Goal: Task Accomplishment & Management: Use online tool/utility

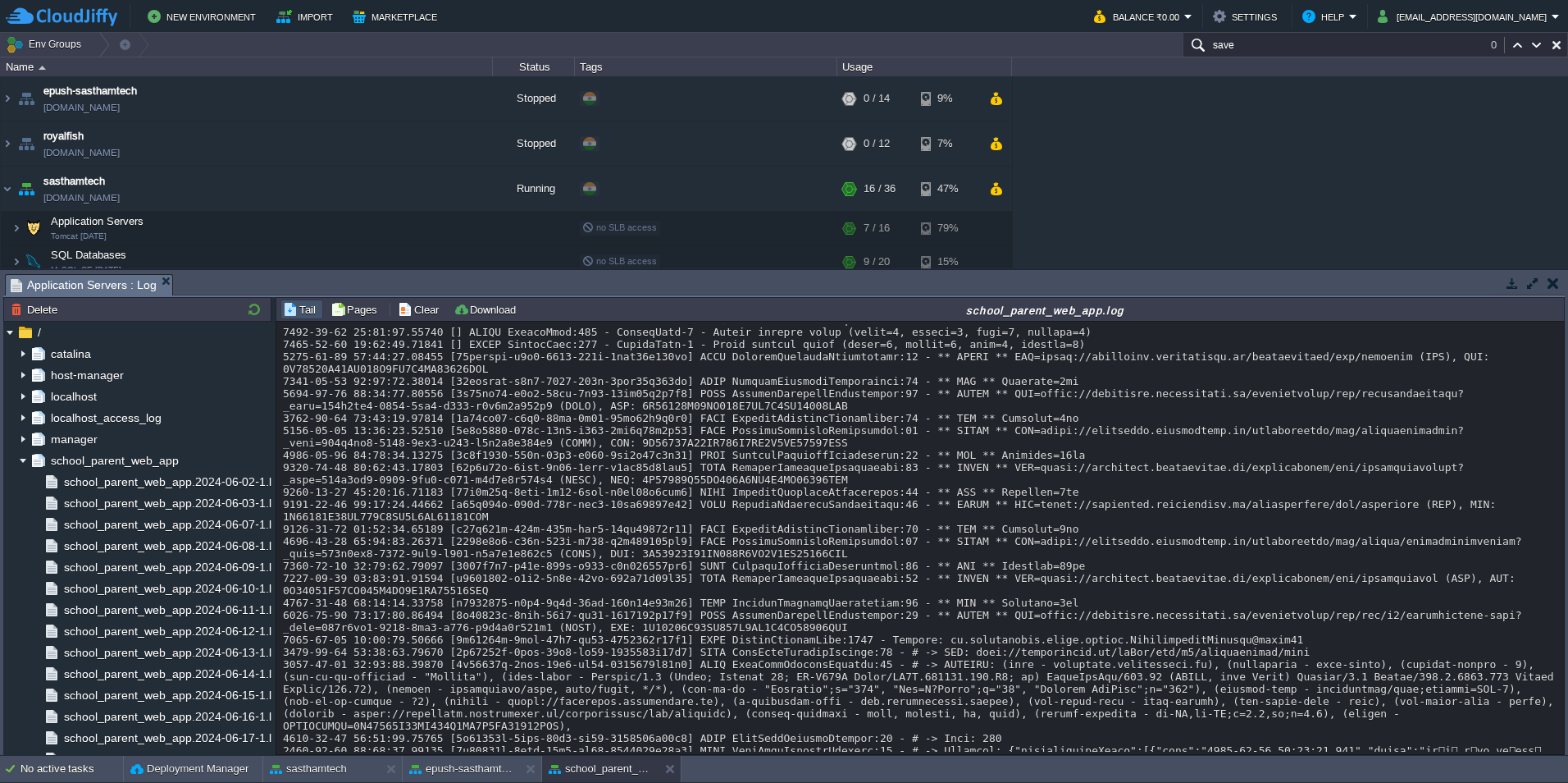
scroll to position [10388, 0]
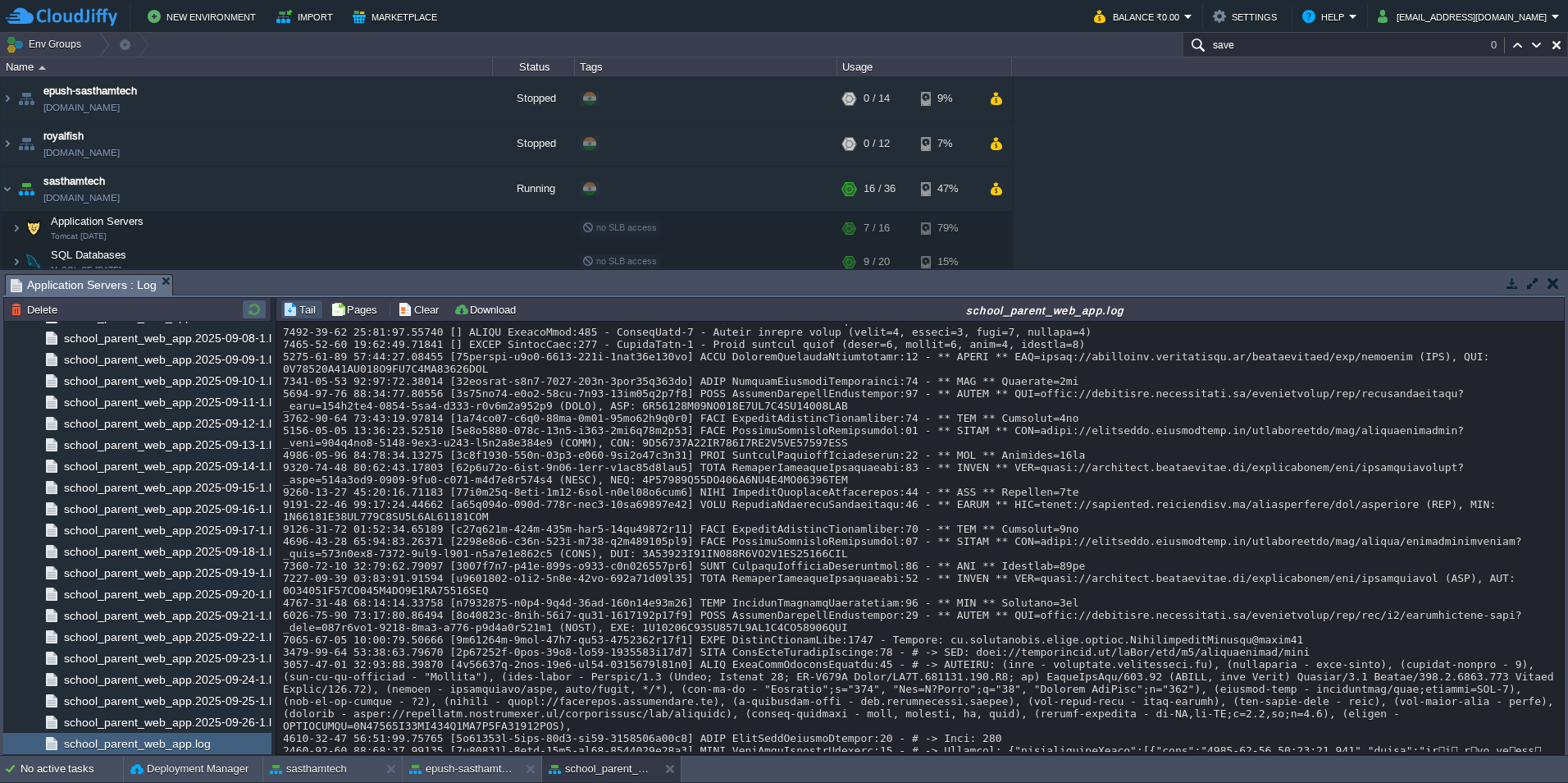
click at [255, 312] on button "button" at bounding box center [254, 309] width 20 height 14
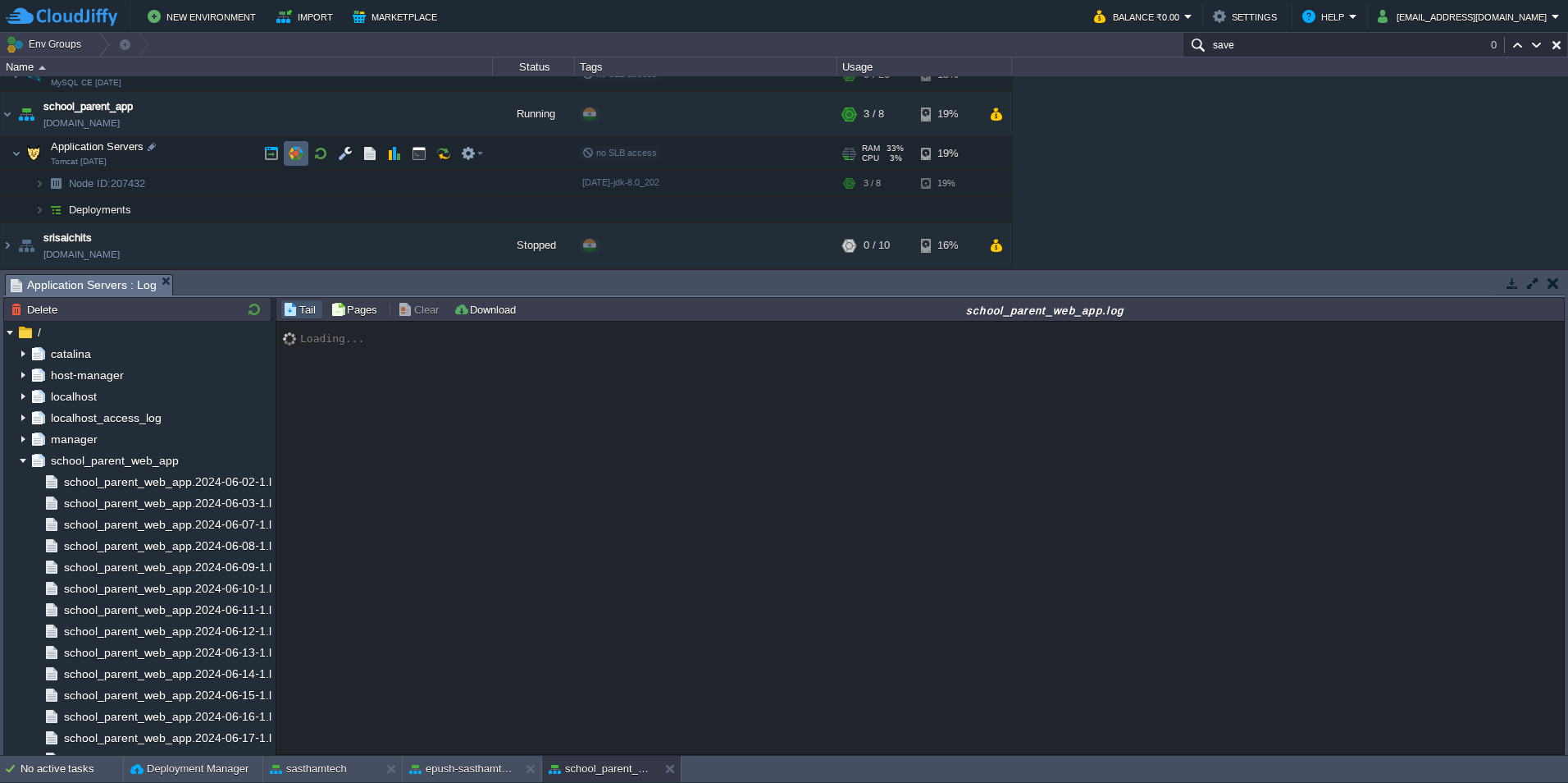
scroll to position [10409, 0]
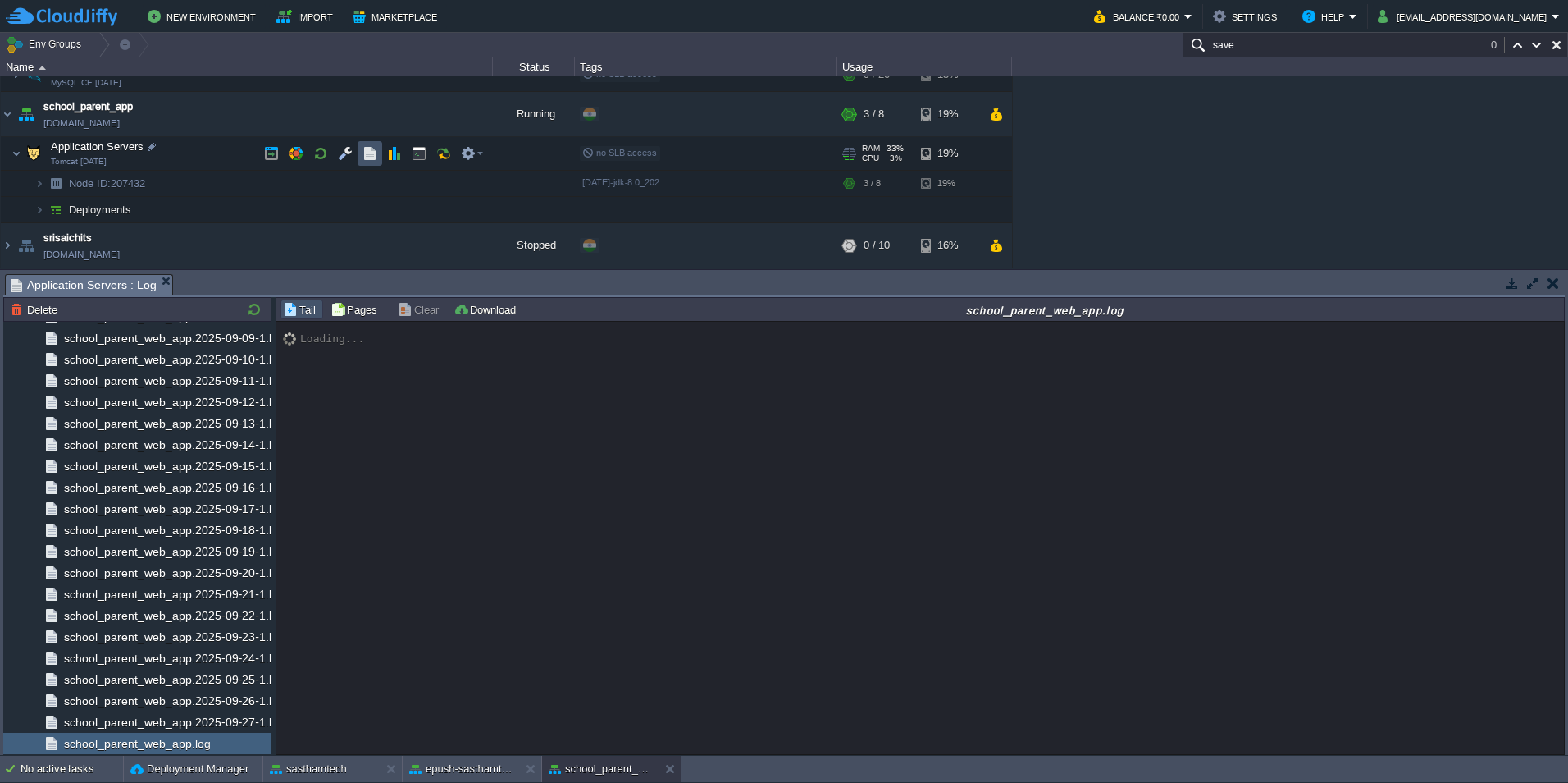
click at [371, 154] on button "button" at bounding box center [370, 153] width 14 height 14
click at [373, 151] on button "button" at bounding box center [370, 153] width 14 height 14
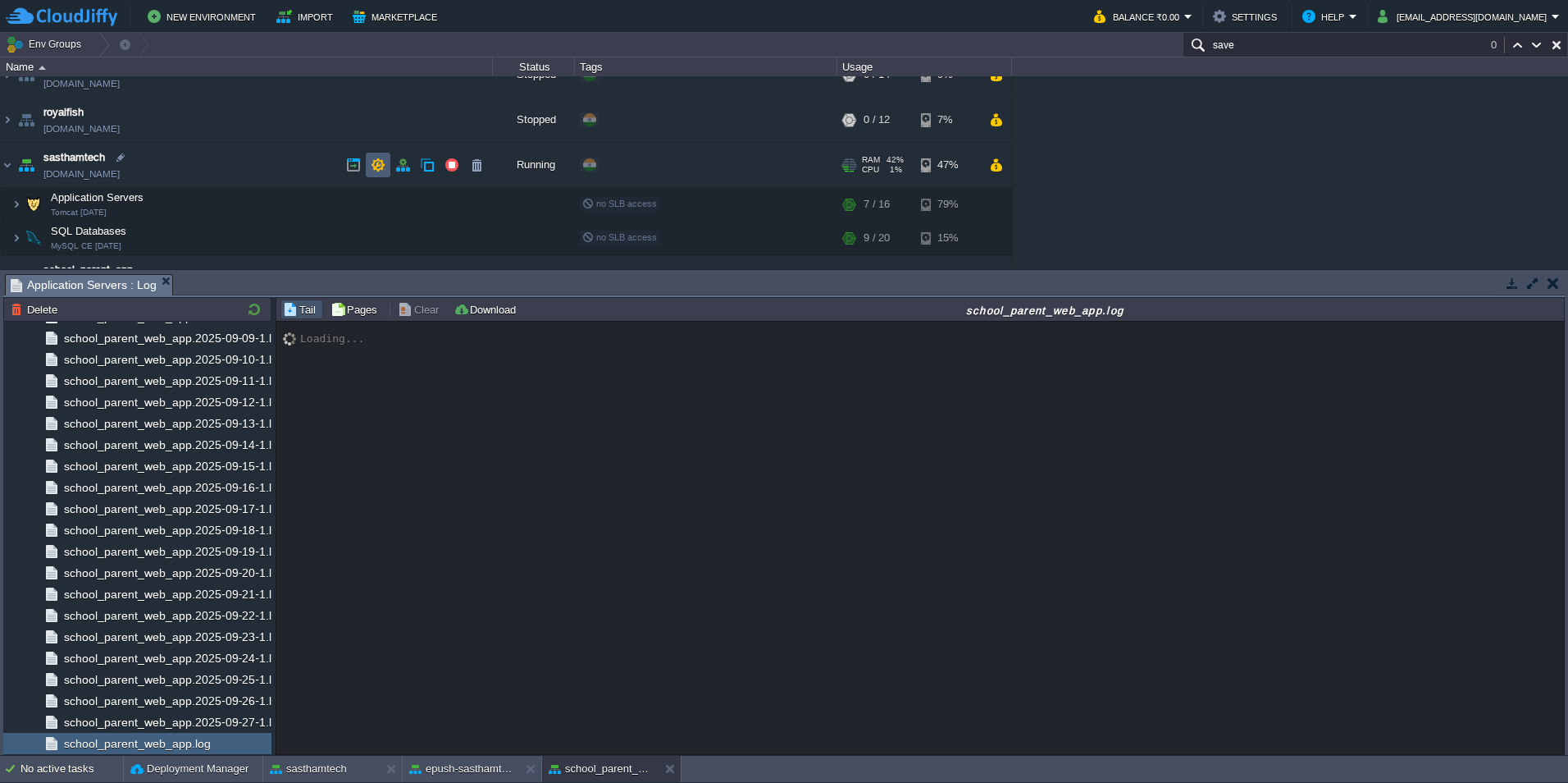
scroll to position [23, 0]
click at [367, 201] on button "button" at bounding box center [370, 205] width 14 height 14
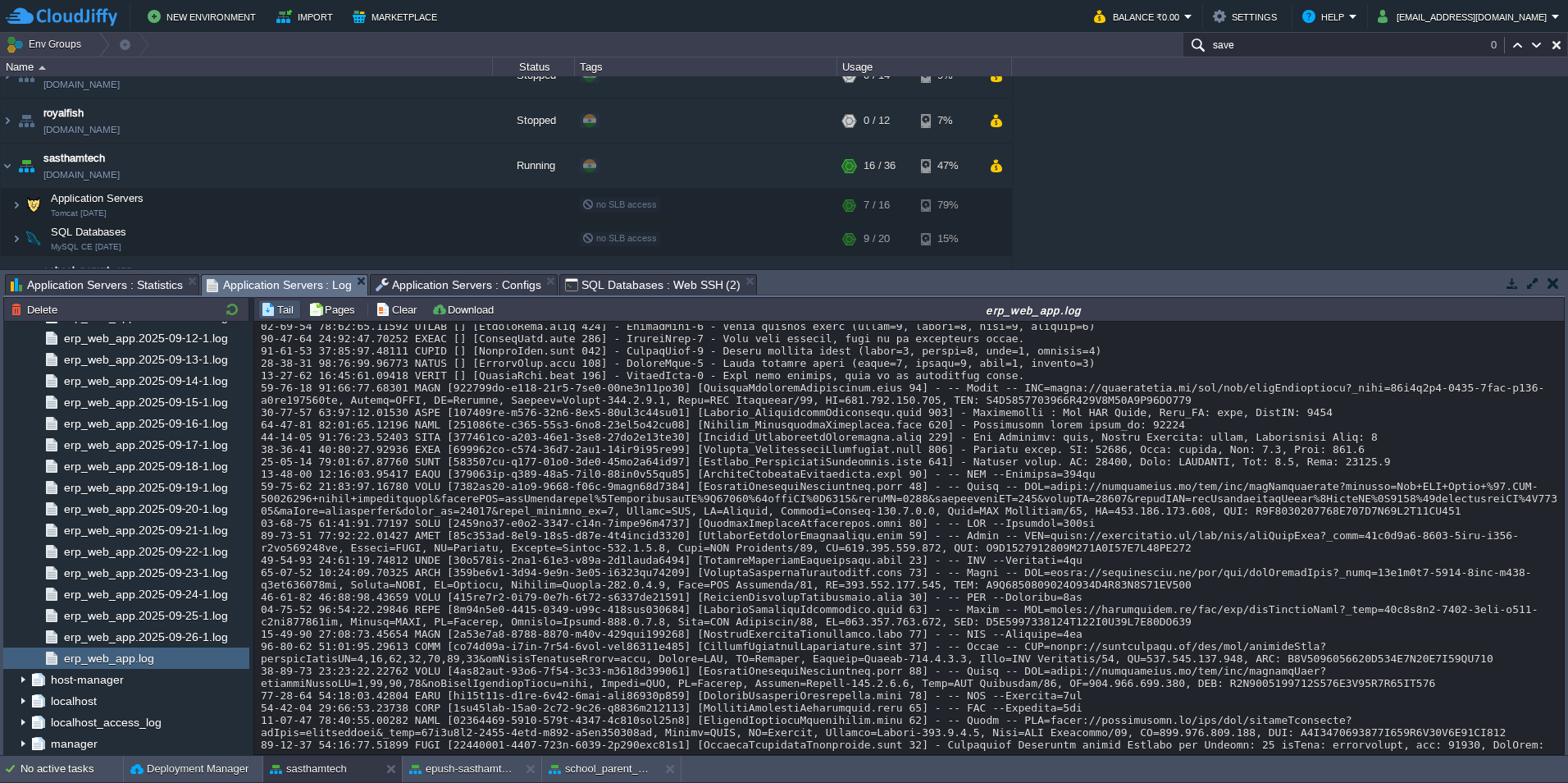
scroll to position [2461, 0]
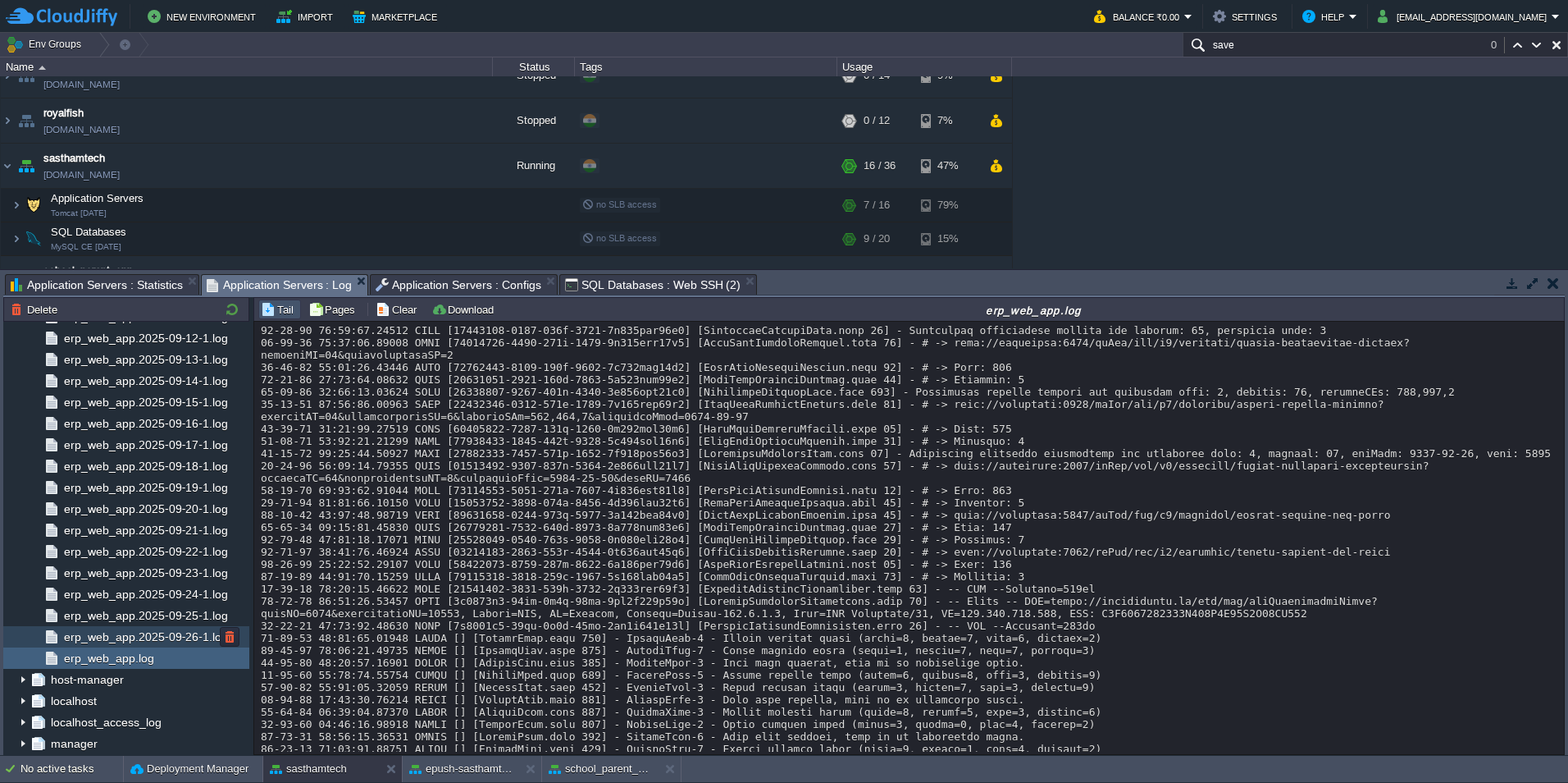
click at [128, 641] on span "erp_web_app.2025-09-26-1.log" at bounding box center [146, 636] width 170 height 14
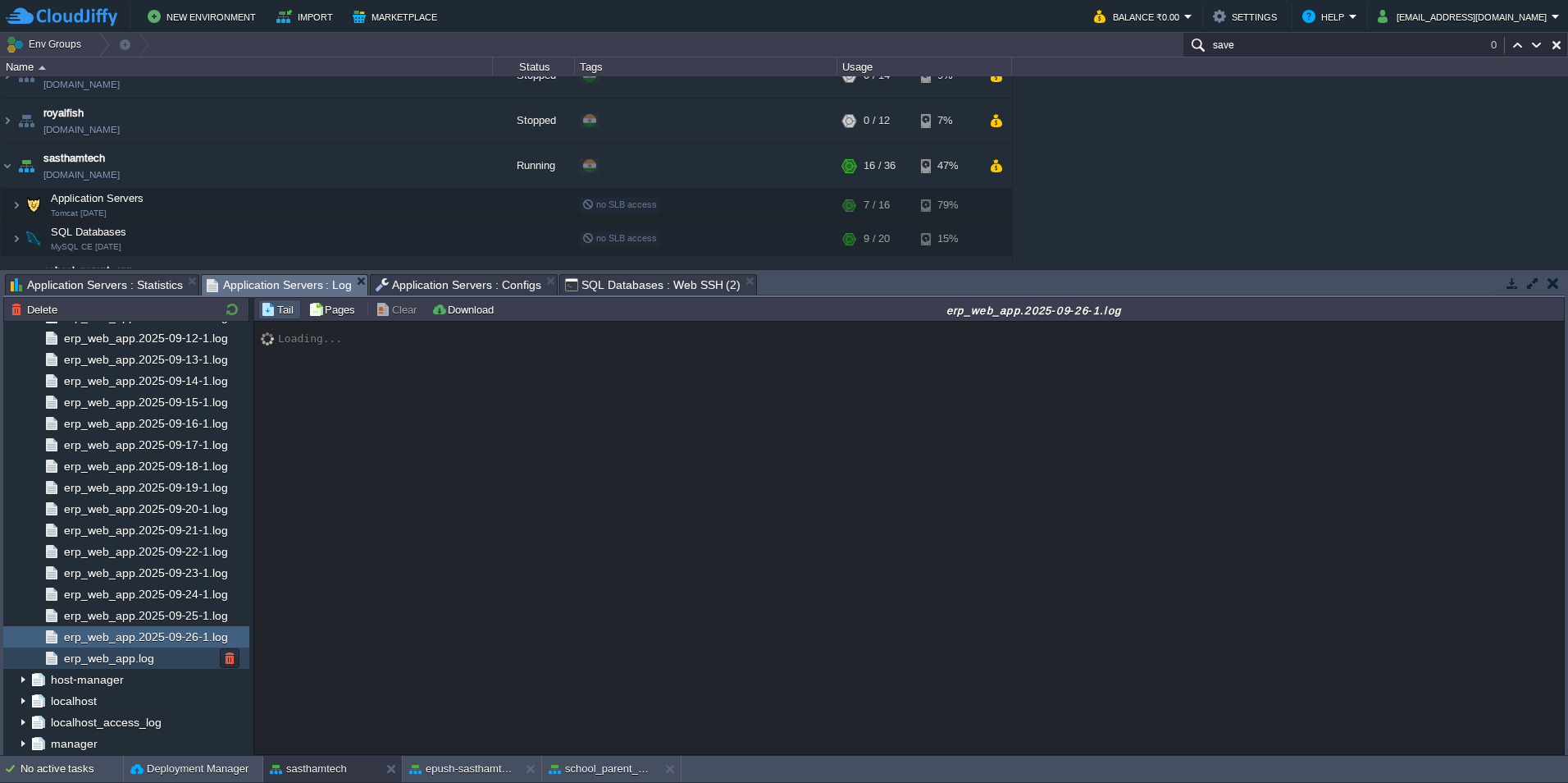
click at [129, 652] on span "erp_web_app.log" at bounding box center [108, 658] width 96 height 14
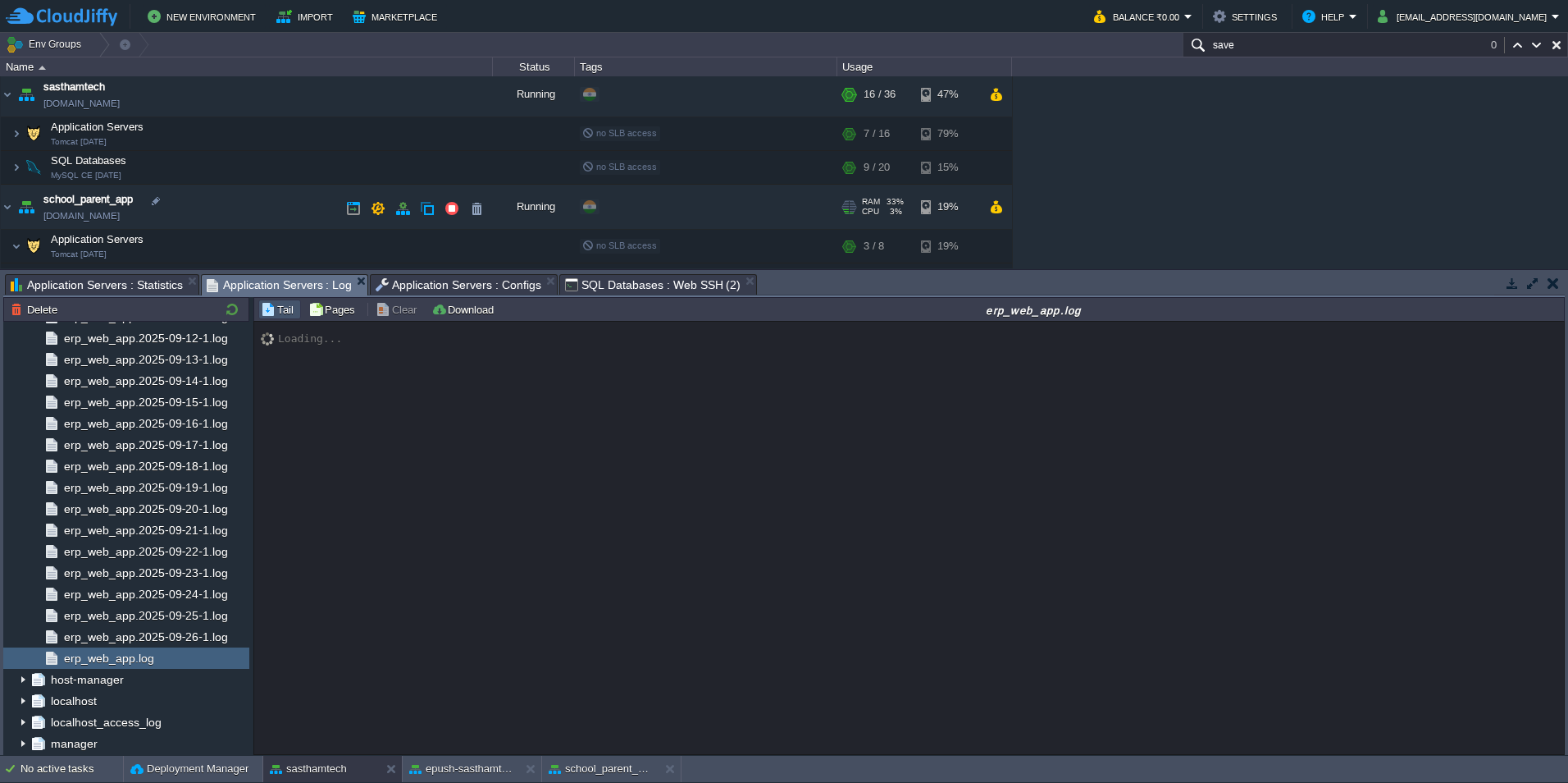
scroll to position [187, 0]
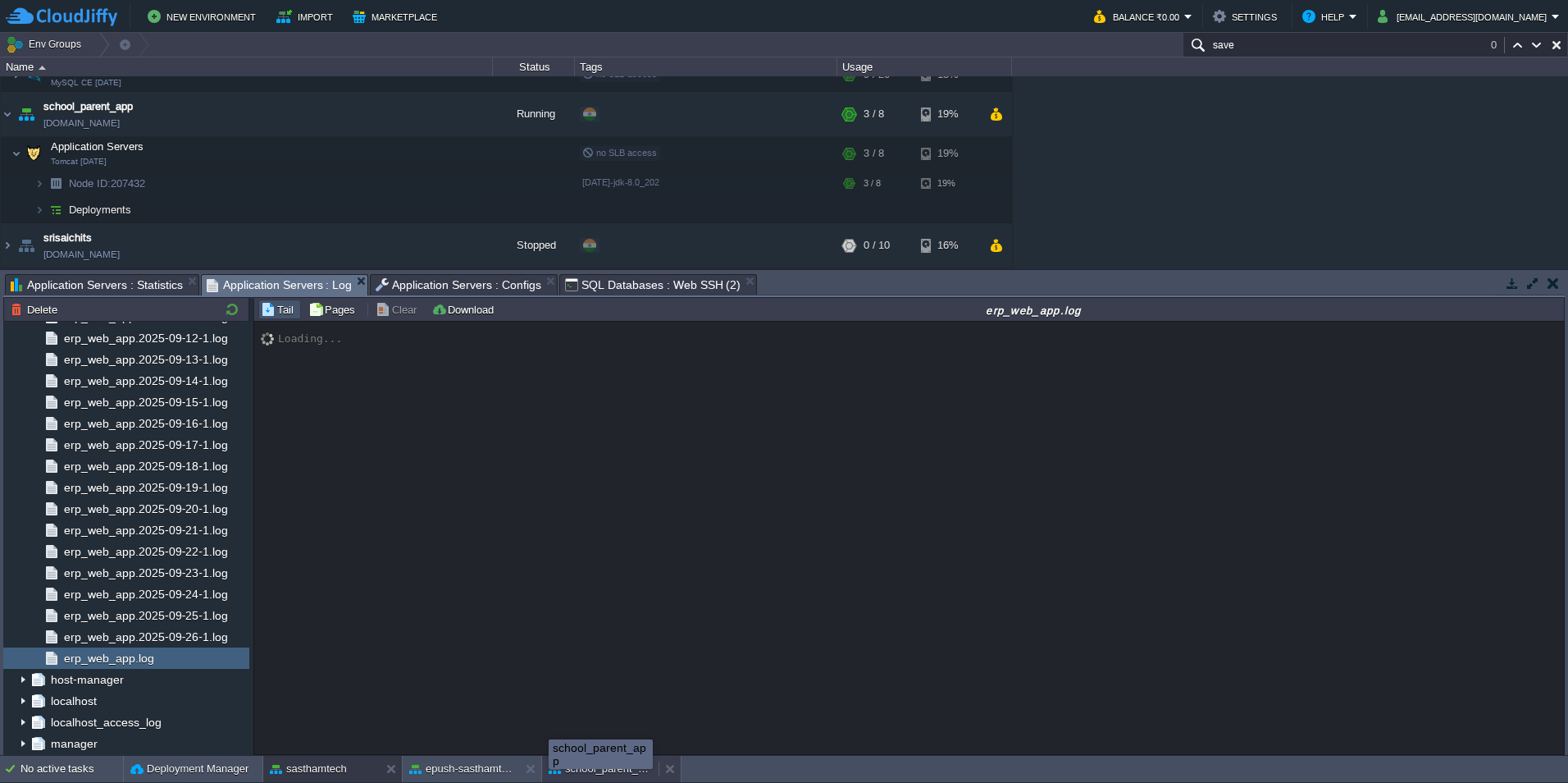
click at [562, 770] on button "school_parent_app" at bounding box center [600, 769] width 103 height 16
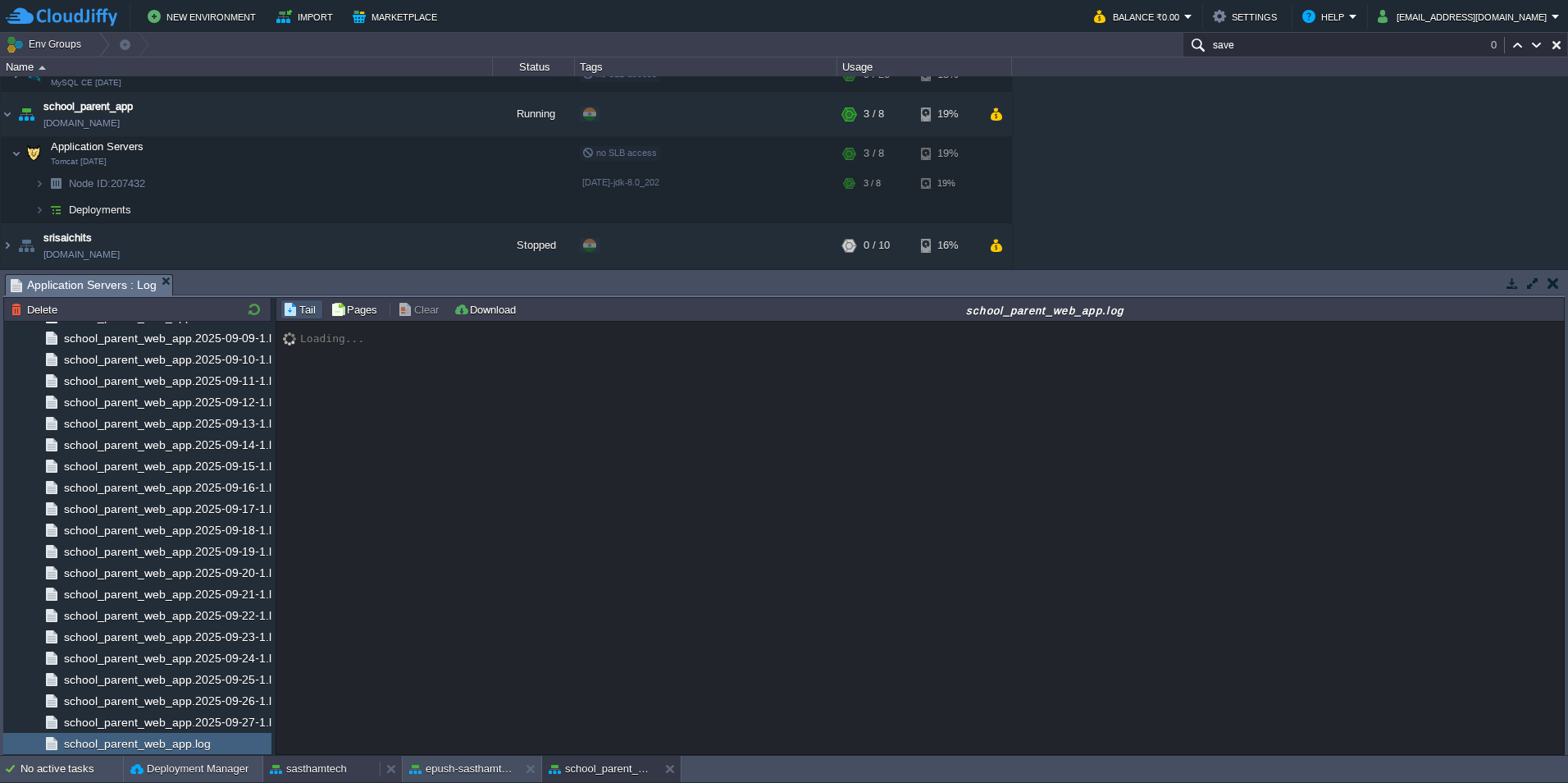
click at [321, 770] on button "sasthamtech" at bounding box center [308, 769] width 77 height 16
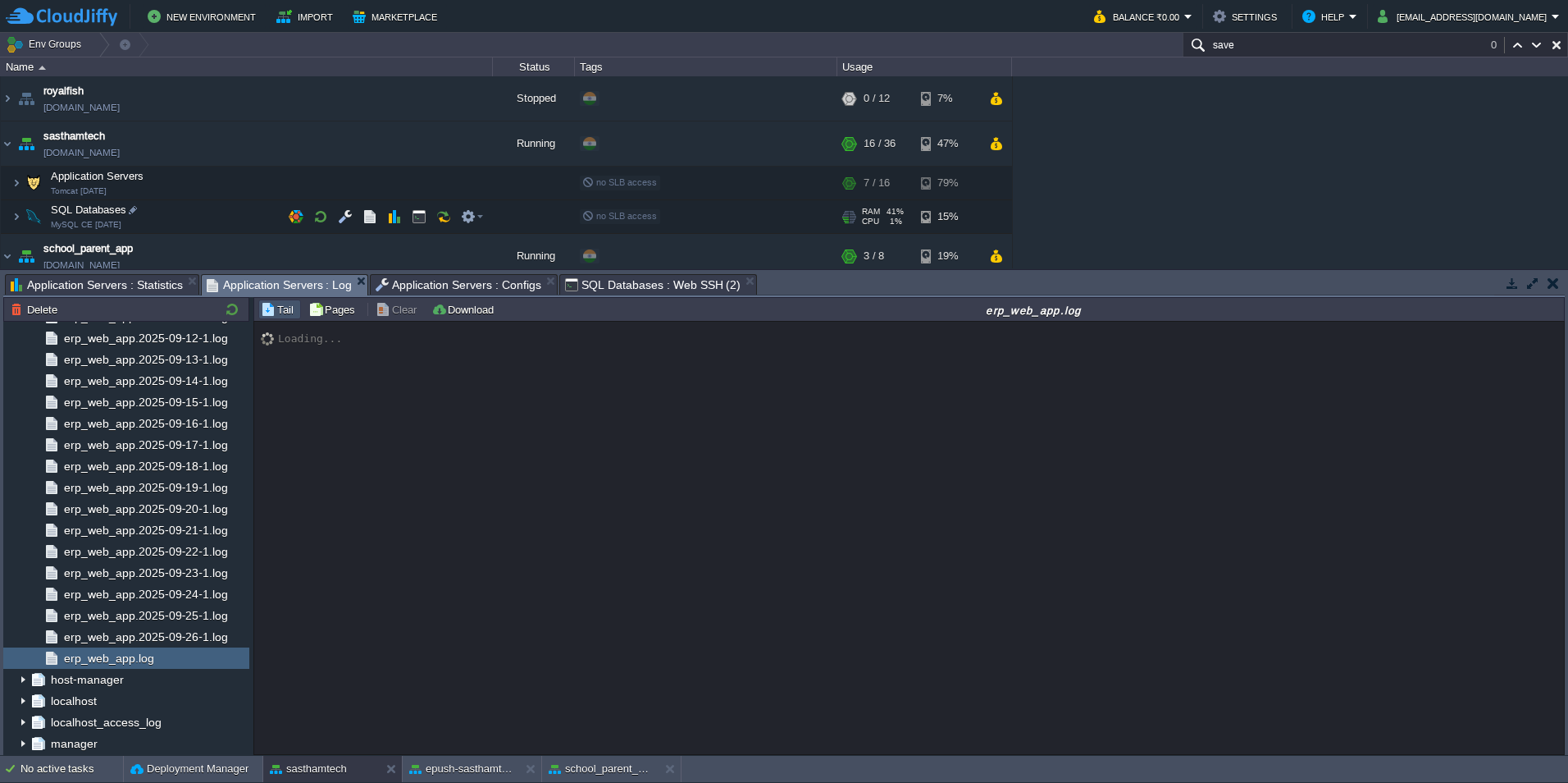
scroll to position [23, 0]
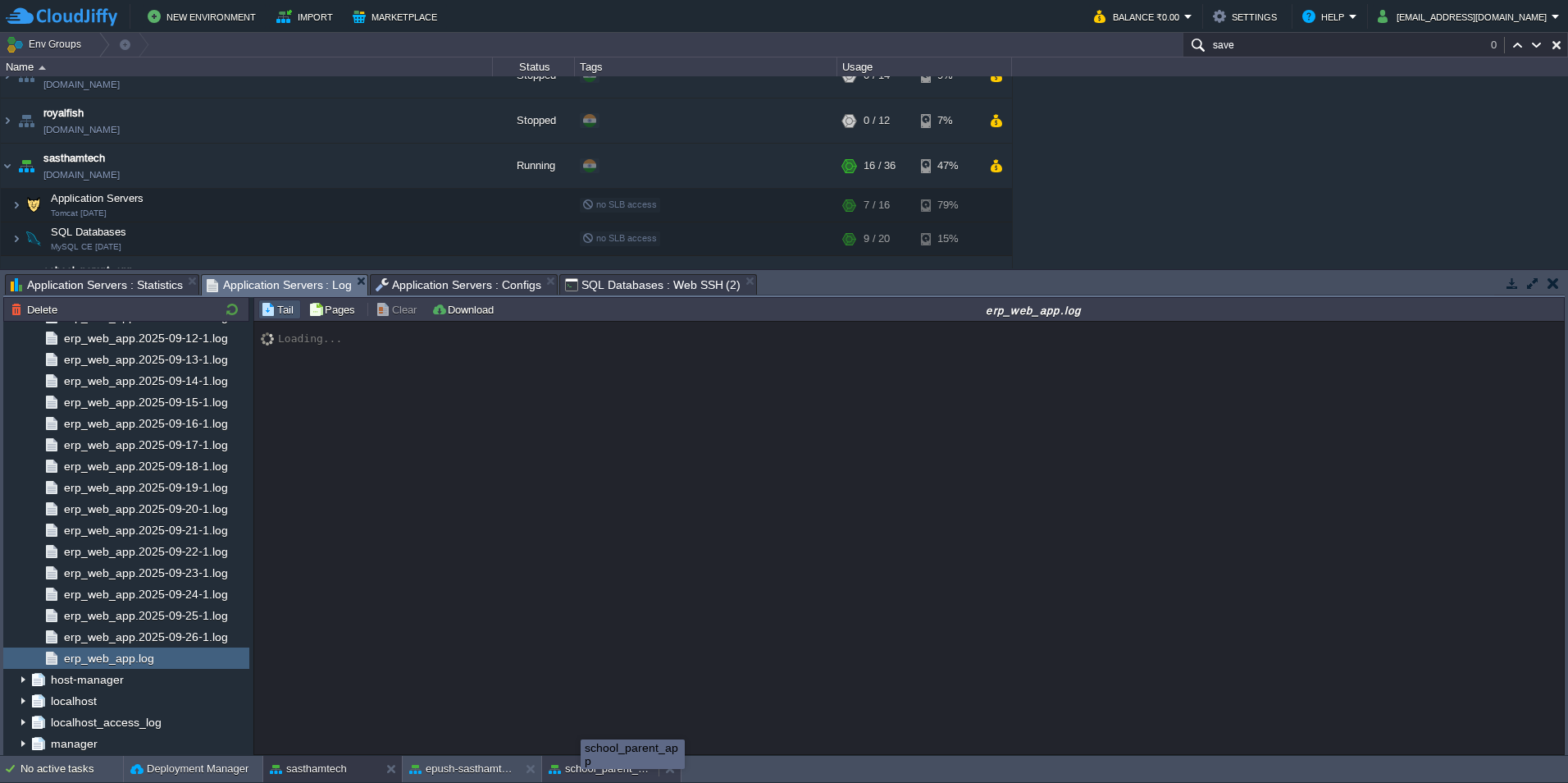
click at [585, 768] on button "school_parent_app" at bounding box center [600, 769] width 103 height 16
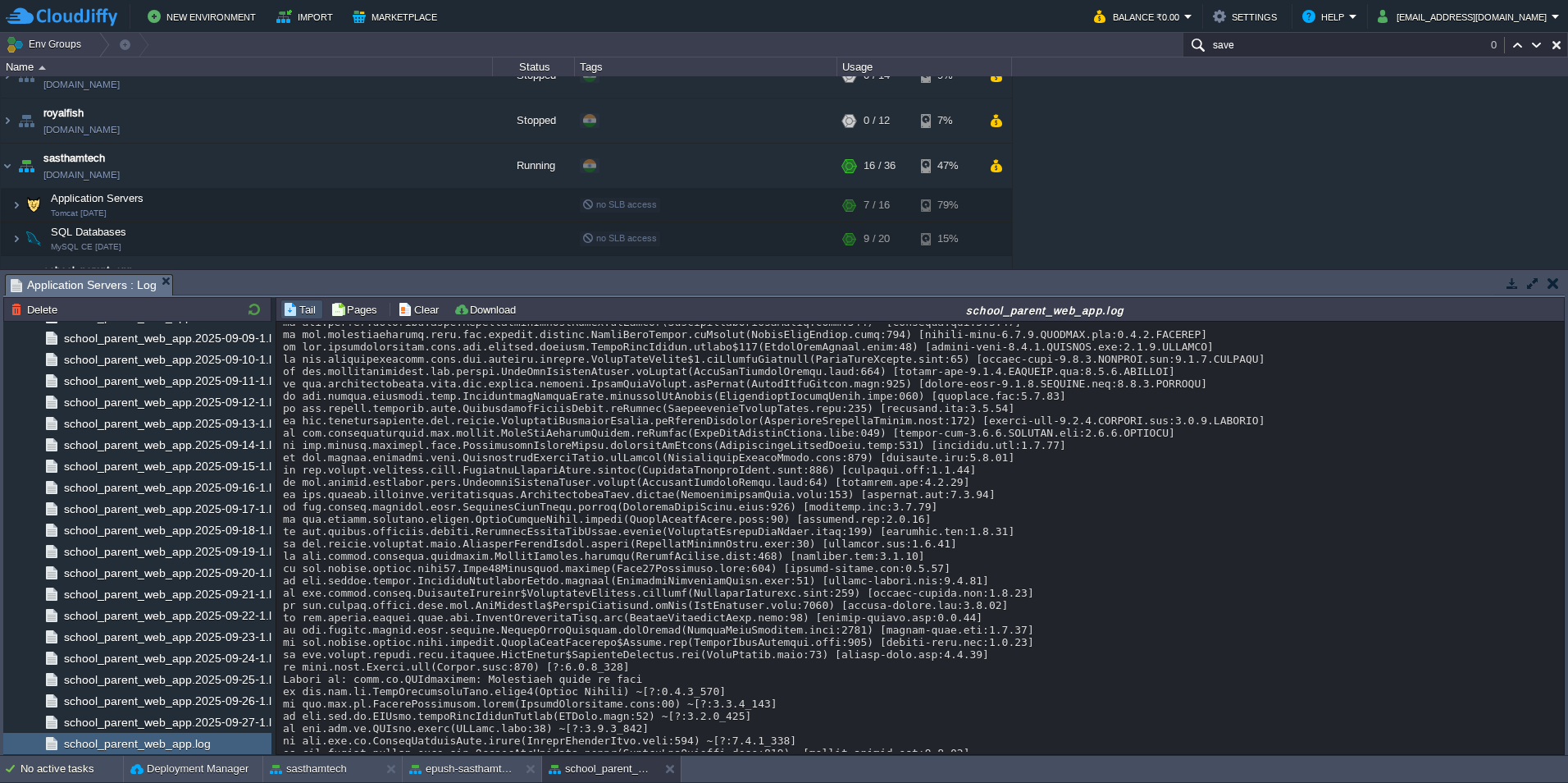
scroll to position [12958, 0]
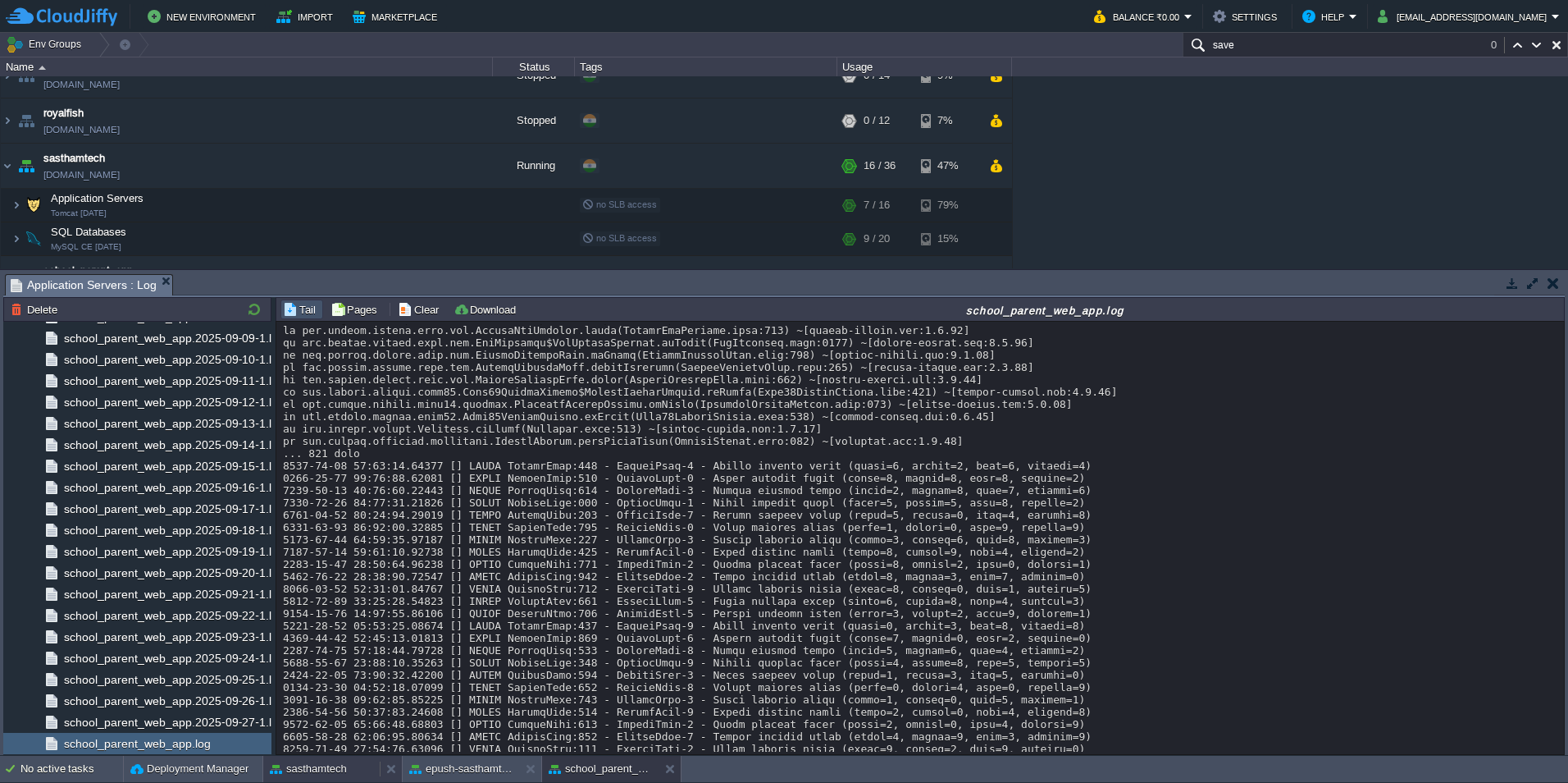
click at [331, 770] on button "sasthamtech" at bounding box center [308, 769] width 77 height 16
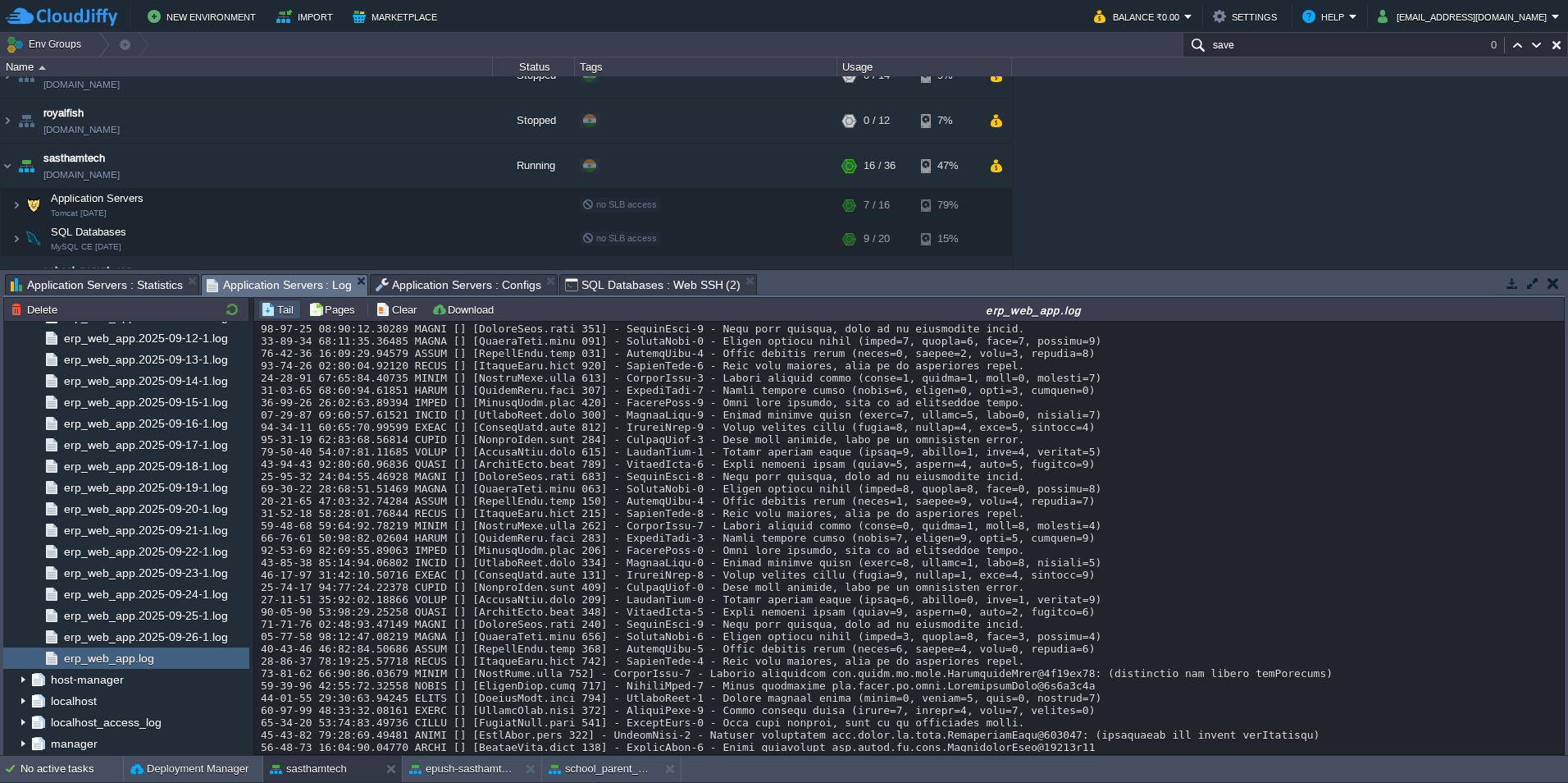
scroll to position [12072, 0]
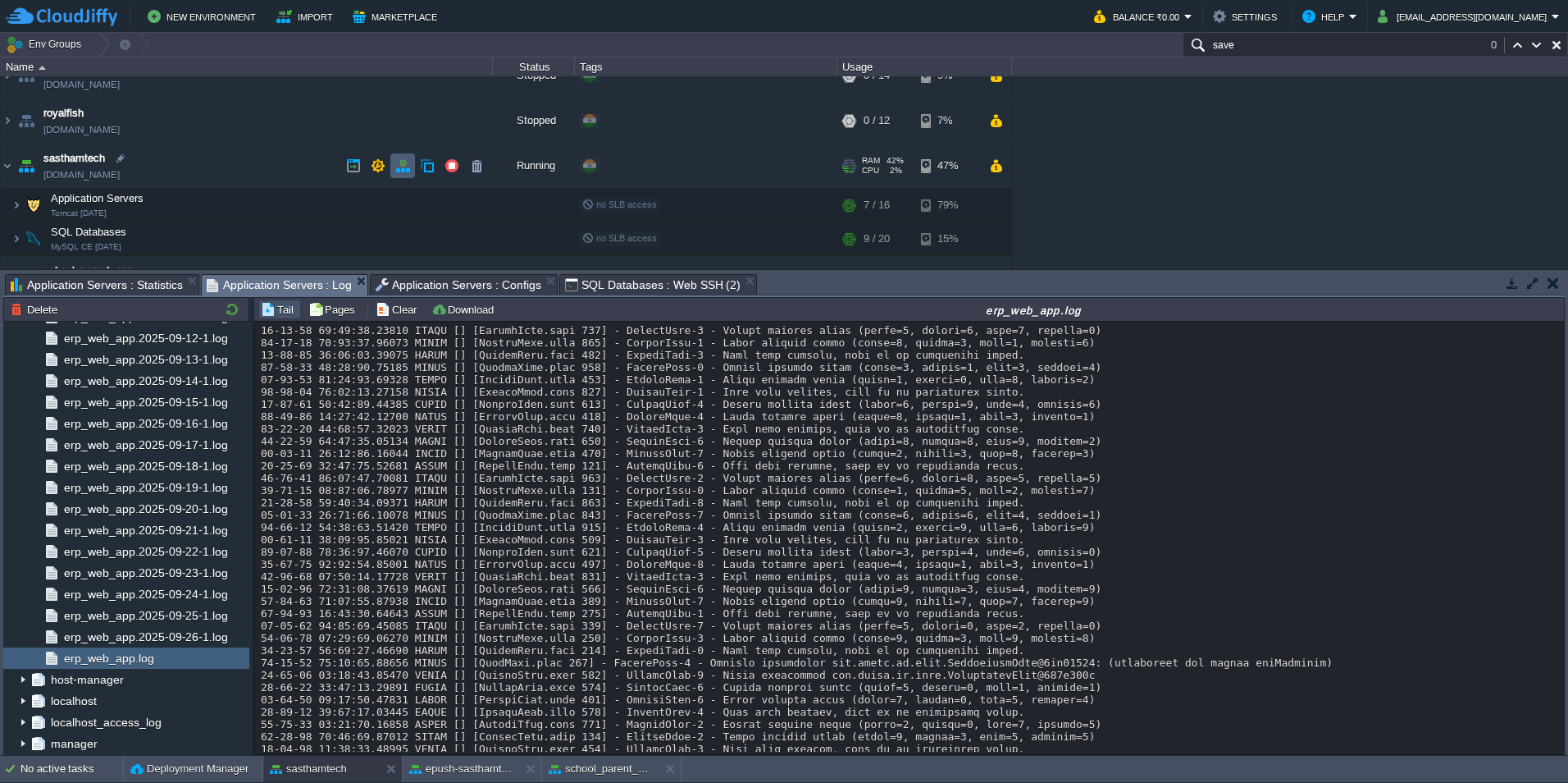
click at [410, 173] on td at bounding box center [402, 165] width 24 height 24
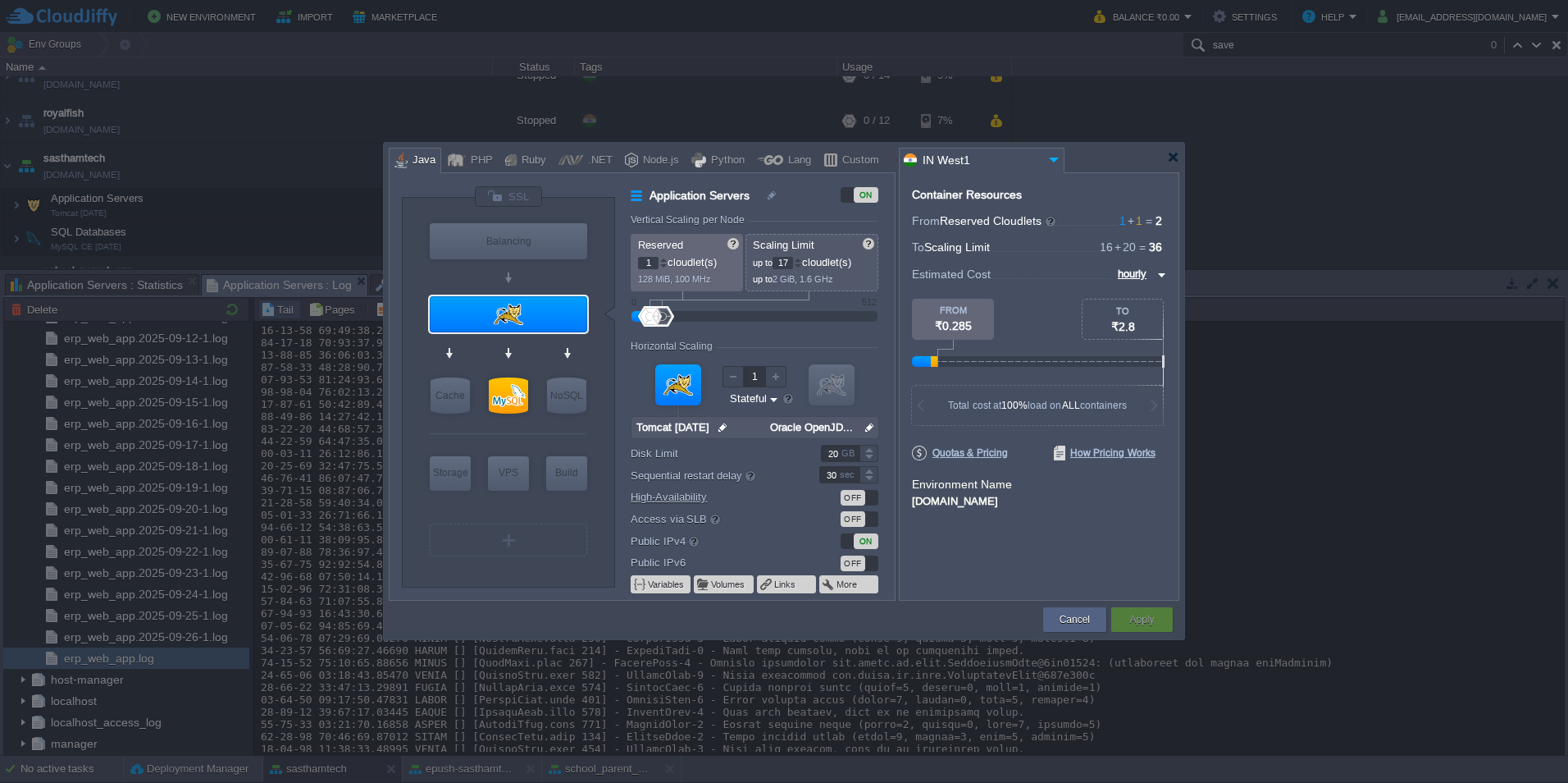
click at [802, 259] on div at bounding box center [797, 260] width 8 height 5
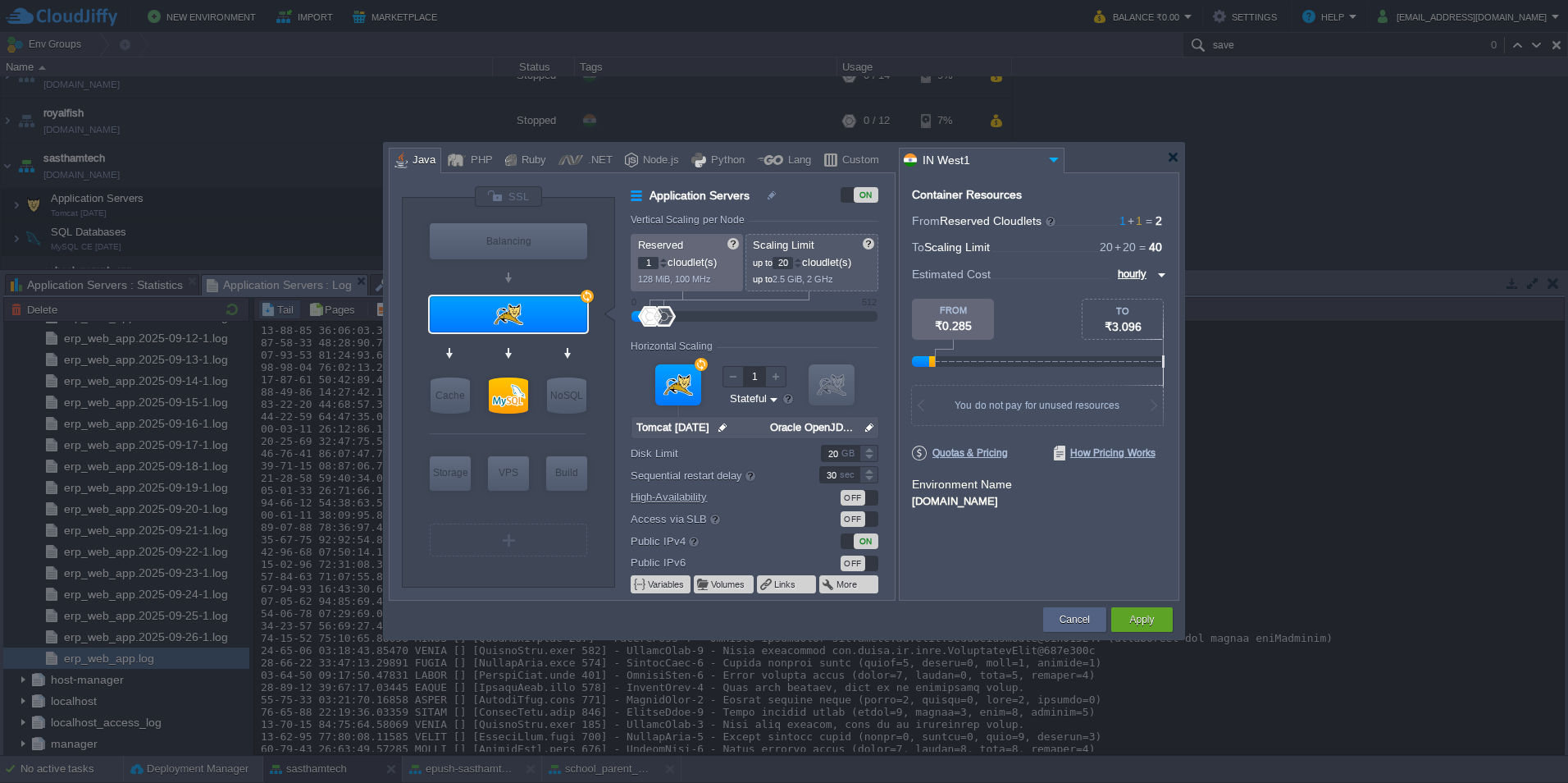
type input "19"
click at [801, 266] on div at bounding box center [797, 266] width 8 height 5
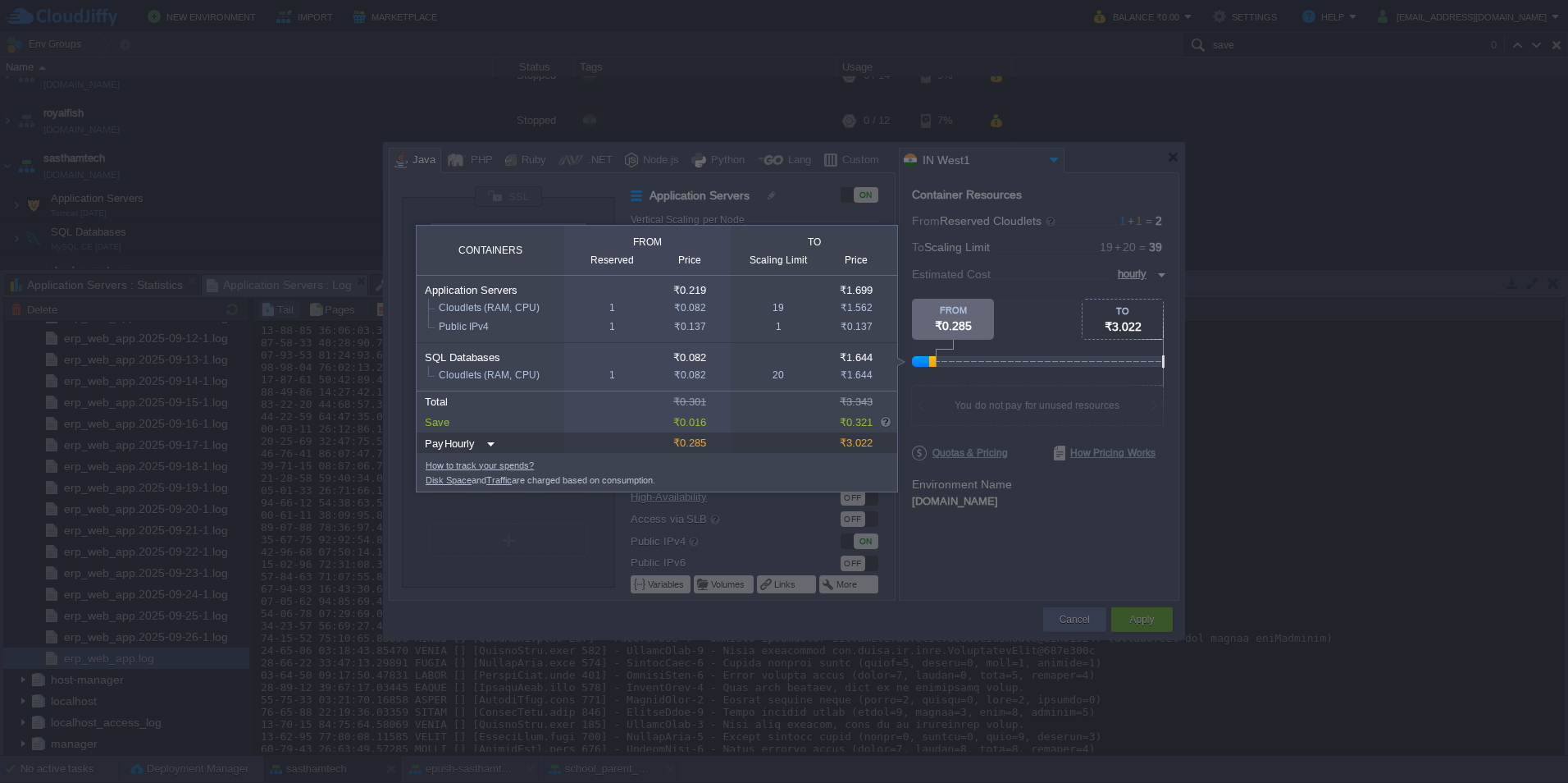
scroll to position [12134, 0]
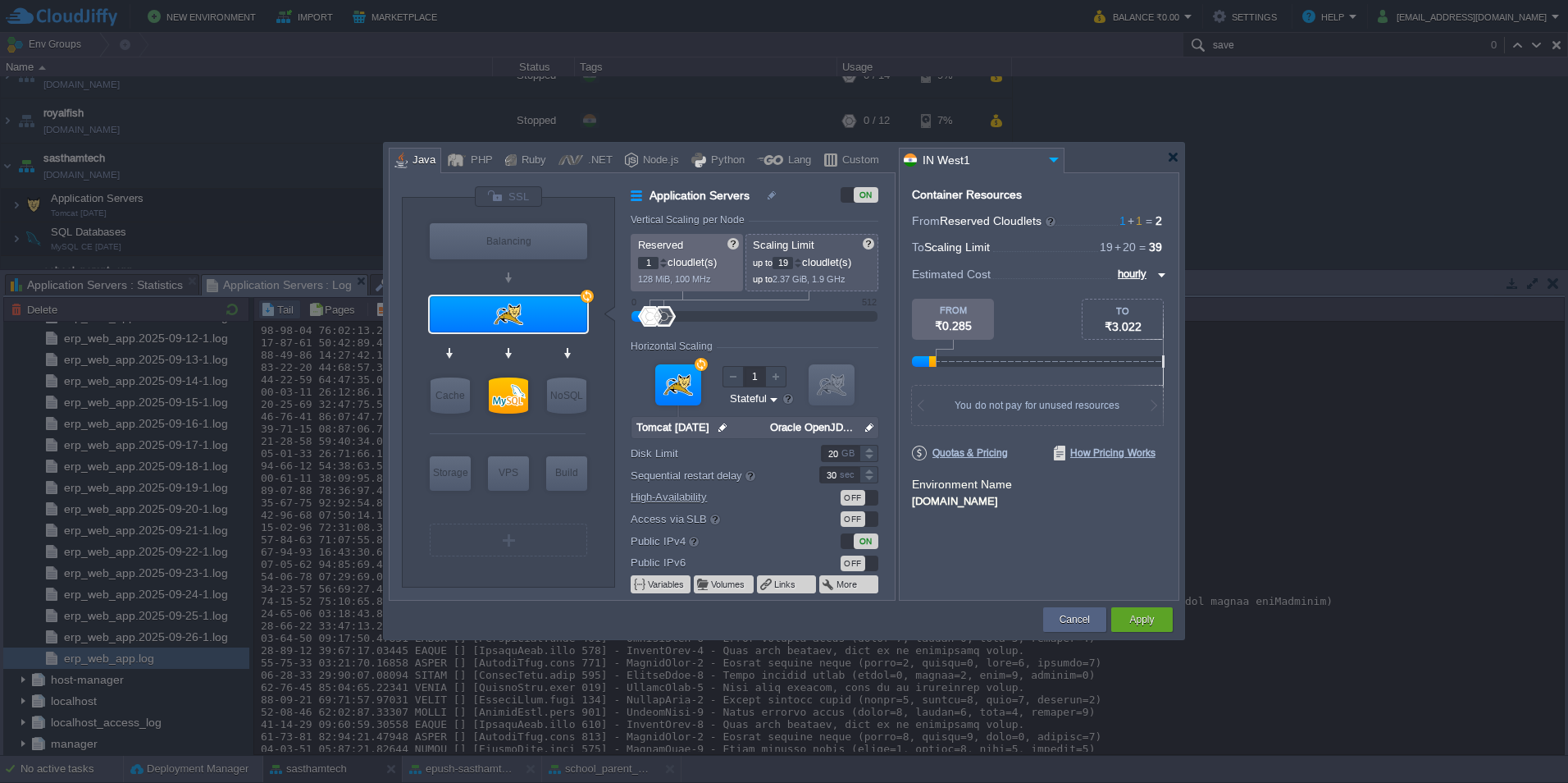
click at [1085, 549] on div "Container Resources From Reserved Cloudlets 1 + 1 ... = 2 not added To Scaling …" at bounding box center [1039, 386] width 280 height 428
click at [1142, 620] on button "Apply" at bounding box center [1141, 619] width 24 height 16
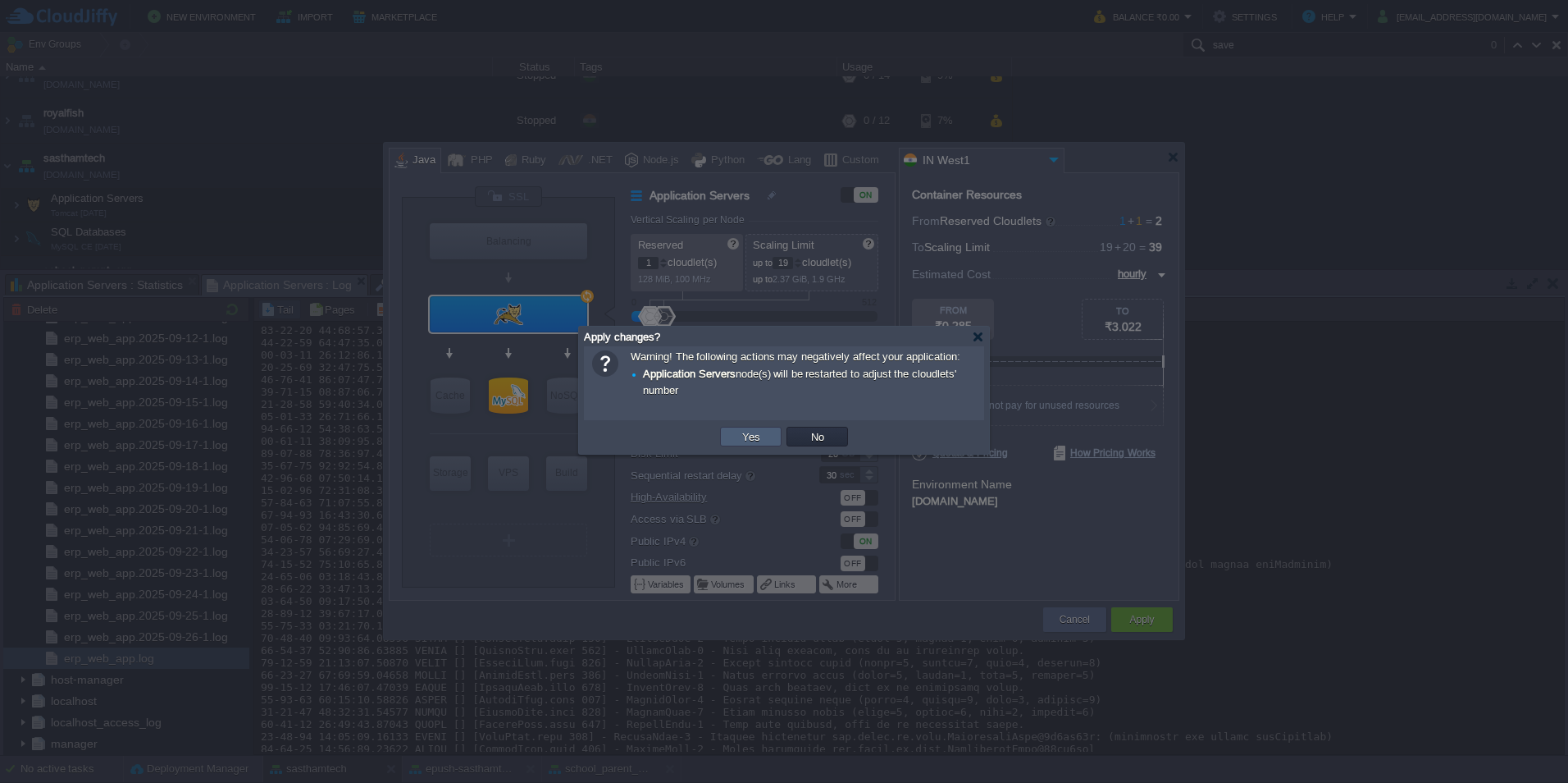
click at [750, 437] on button "Yes" at bounding box center [750, 436] width 28 height 14
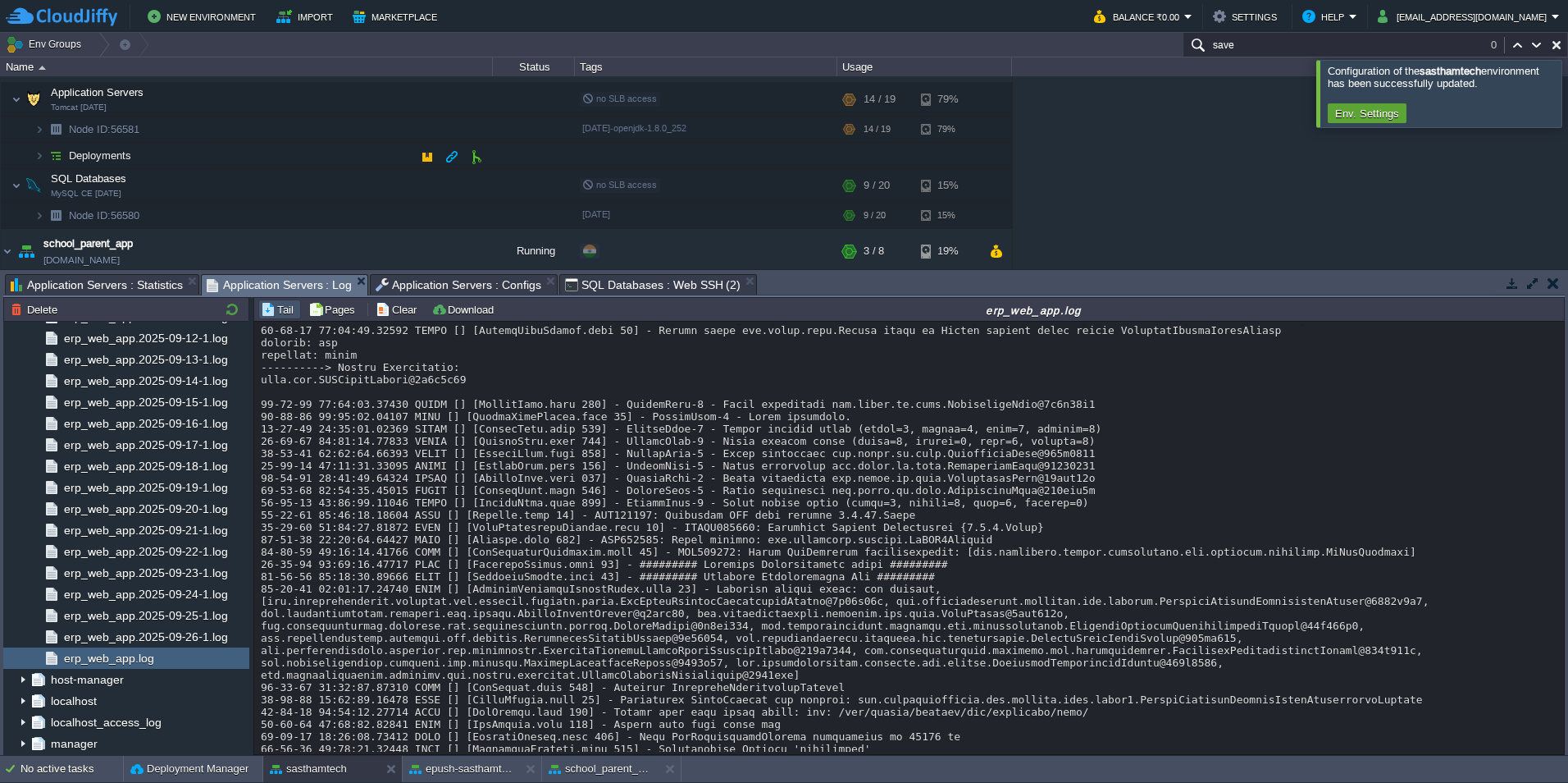
scroll to position [102, 0]
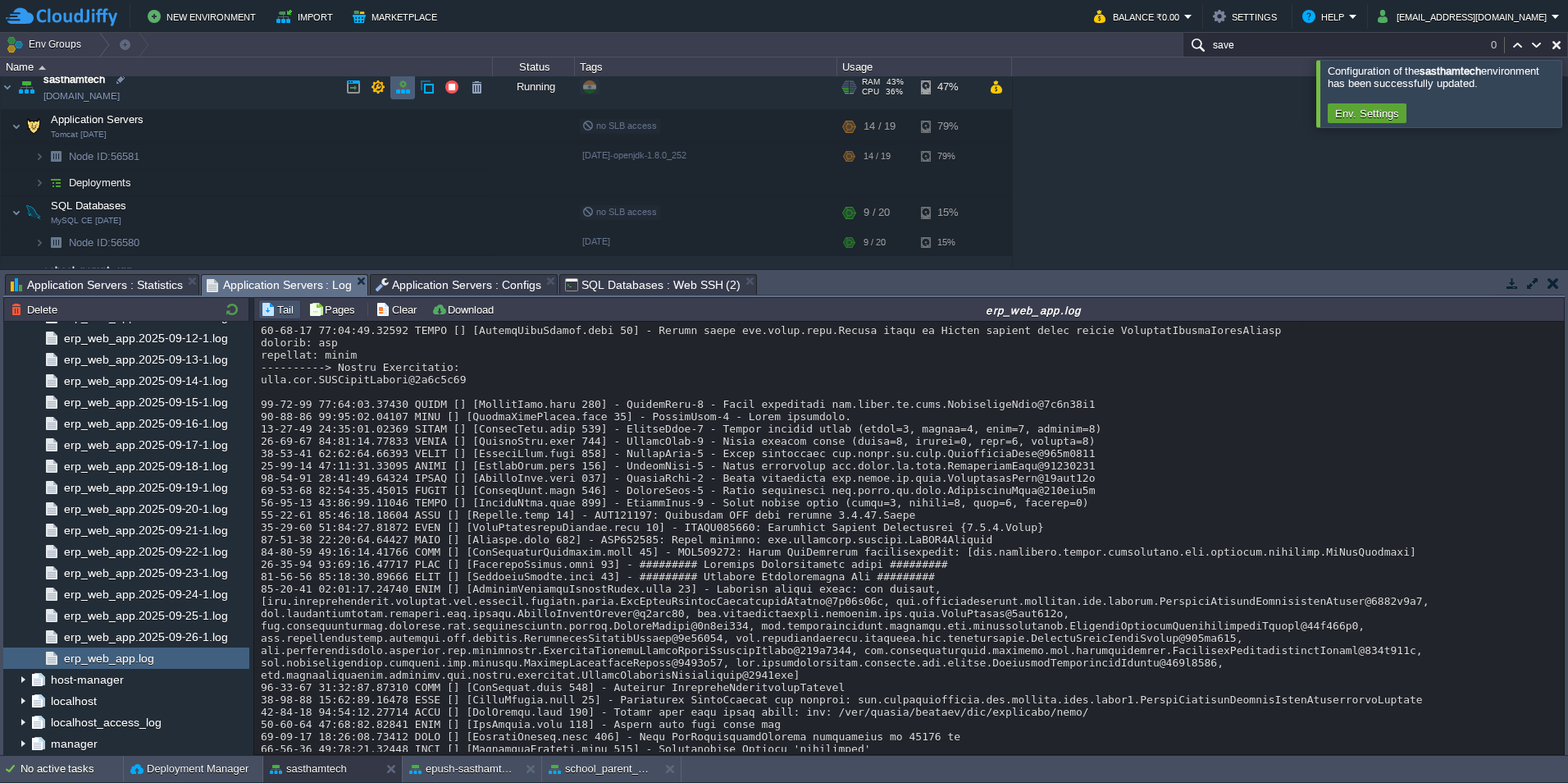
click at [404, 92] on button "button" at bounding box center [402, 87] width 14 height 14
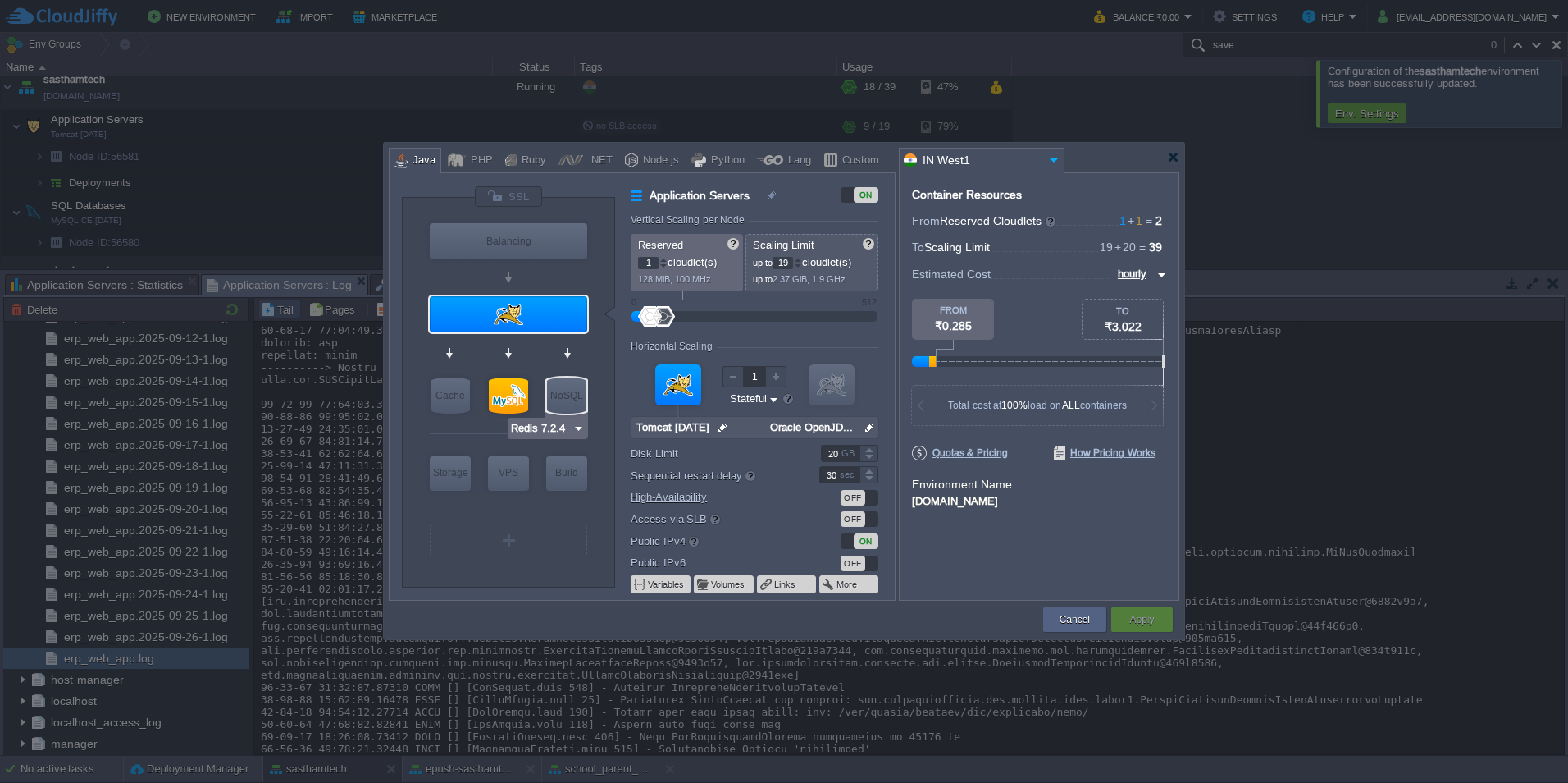
type input "MySQL CE [DATE]"
click at [505, 402] on div at bounding box center [509, 395] width 39 height 36
type input "SQL Databases"
type input "20"
type input "MySQL CE [DATE]"
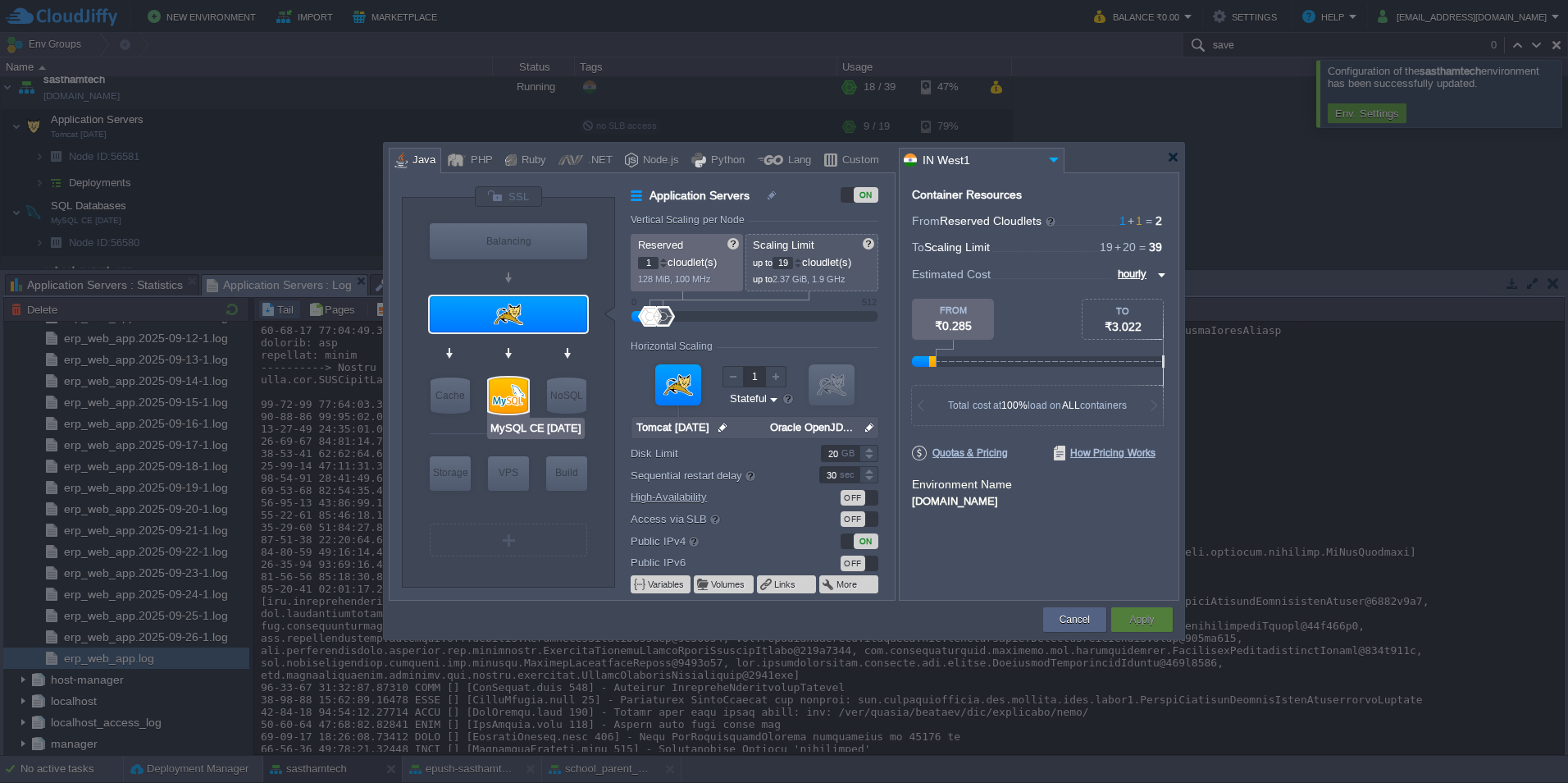
type input "null"
type input "[DATE]"
type input "Stateless"
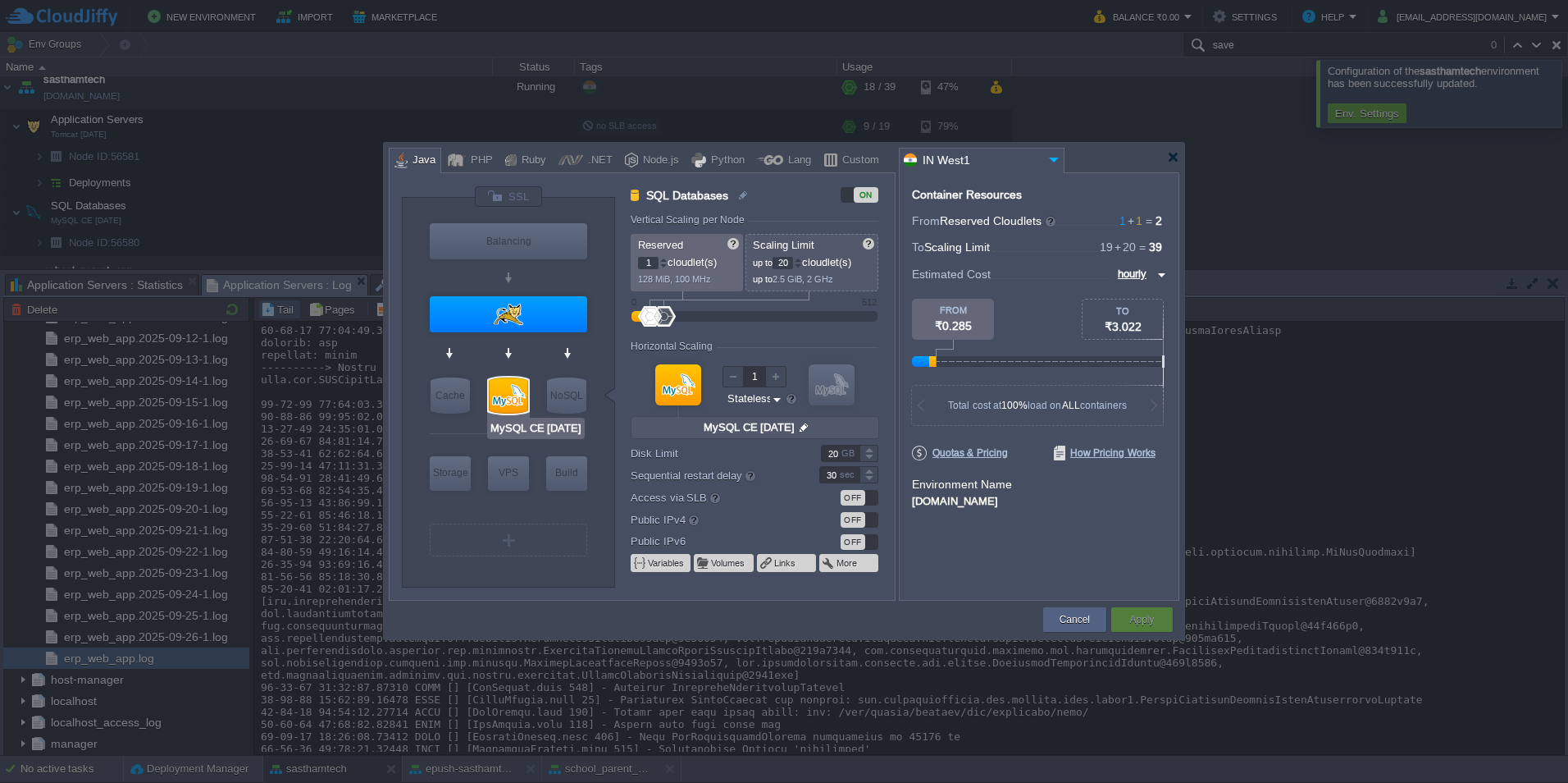
type input "Tomcat [DATE]"
click at [504, 297] on div at bounding box center [509, 314] width 158 height 36
type input "Application Servers"
type input "19"
type input "Tomcat [DATE]"
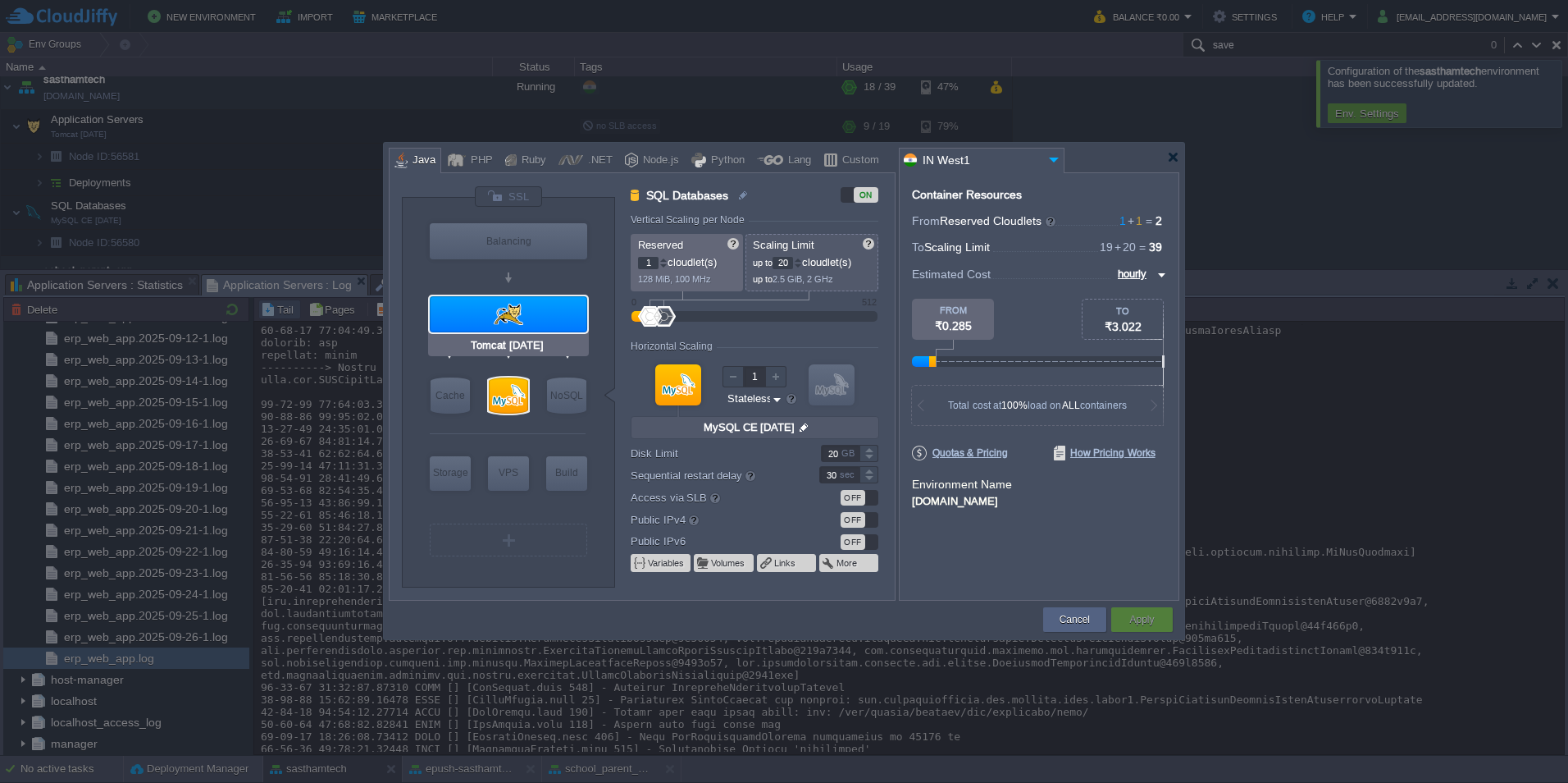
type input "null"
type input "Oracle OpenJD..."
type input "Stateful"
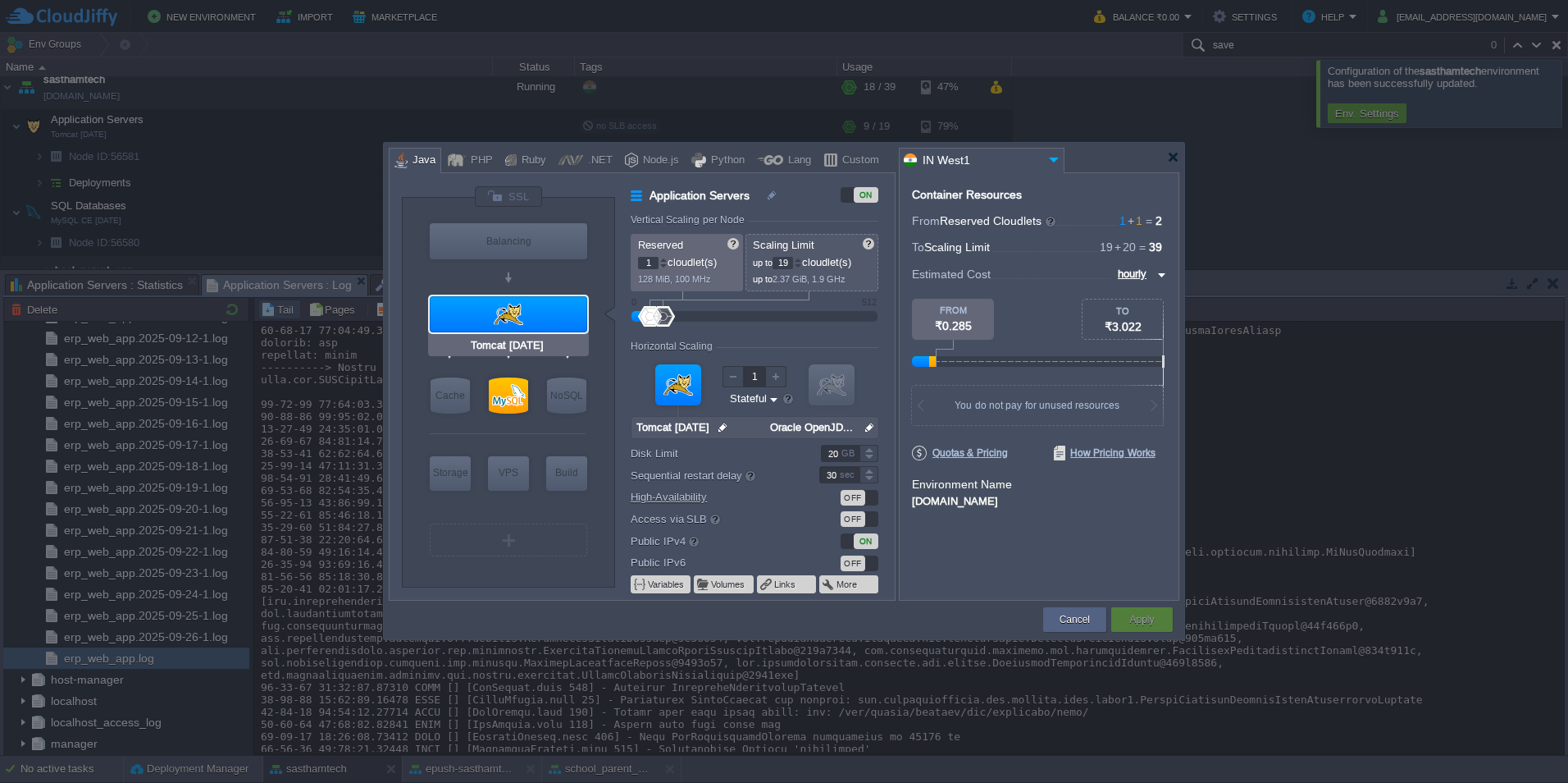
type input "MySQL CE [DATE]"
click at [512, 397] on div at bounding box center [509, 395] width 39 height 36
type input "SQL Databases"
type input "20"
type input "MySQL CE [DATE]"
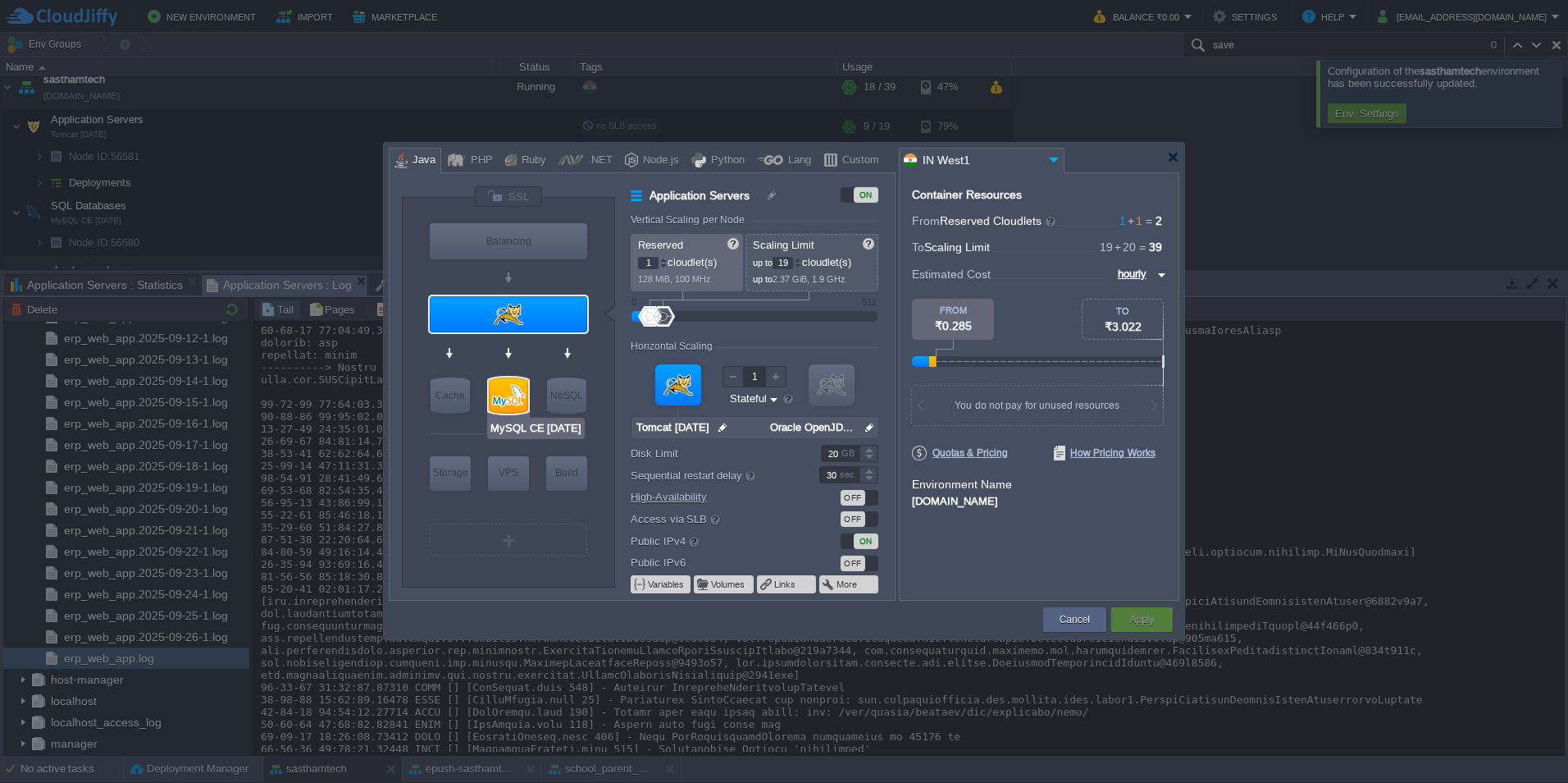
type input "null"
type input "[DATE]"
type input "Stateless"
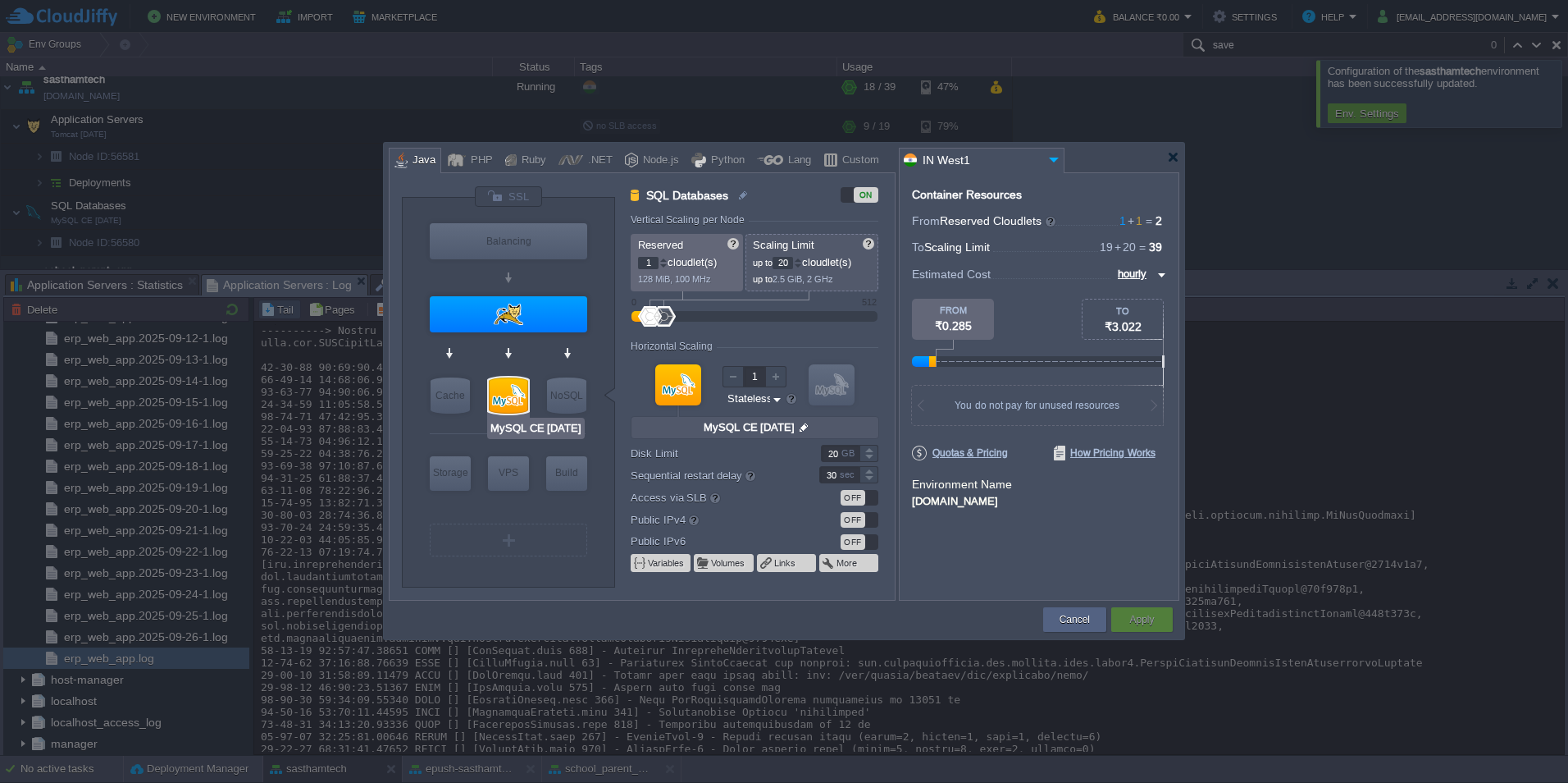
type input "Tomcat [DATE]"
click at [506, 301] on div at bounding box center [509, 314] width 158 height 36
type input "Application Servers"
type input "19"
type input "Tomcat [DATE]"
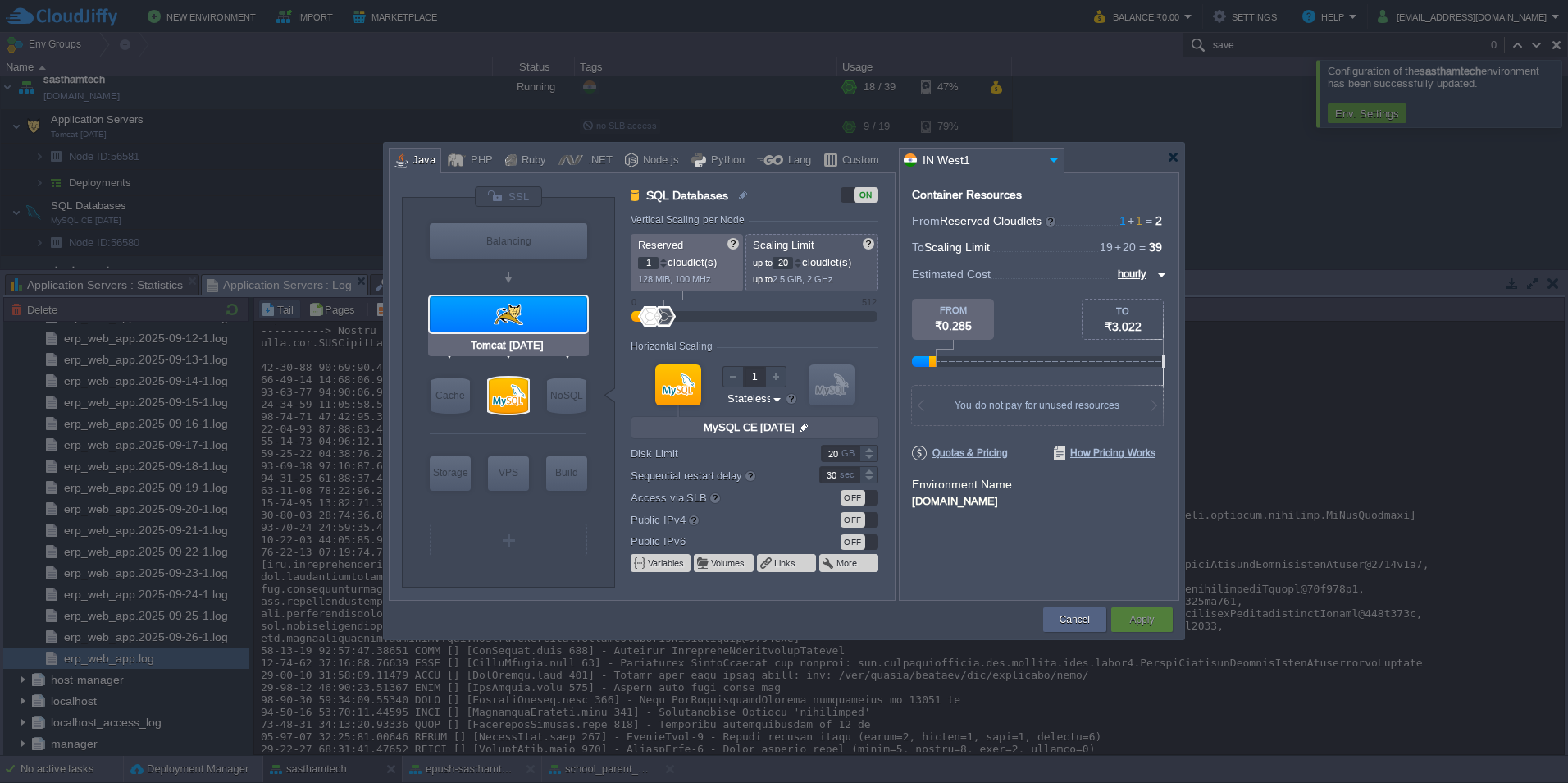
type input "null"
type input "Oracle OpenJD..."
type input "Stateful"
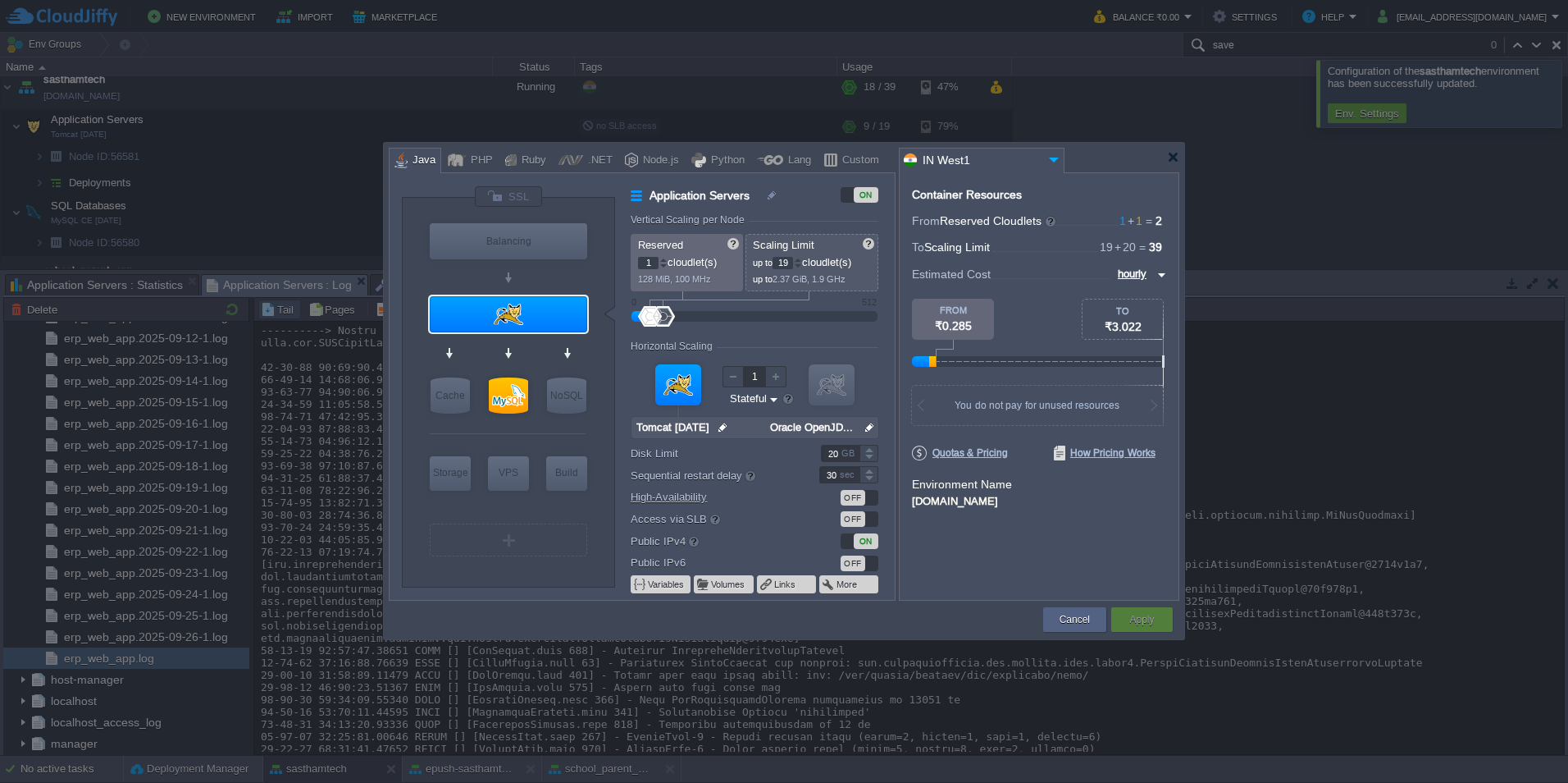
type input "20"
click at [802, 258] on div at bounding box center [797, 260] width 8 height 5
click at [1136, 622] on button "Apply" at bounding box center [1141, 619] width 24 height 16
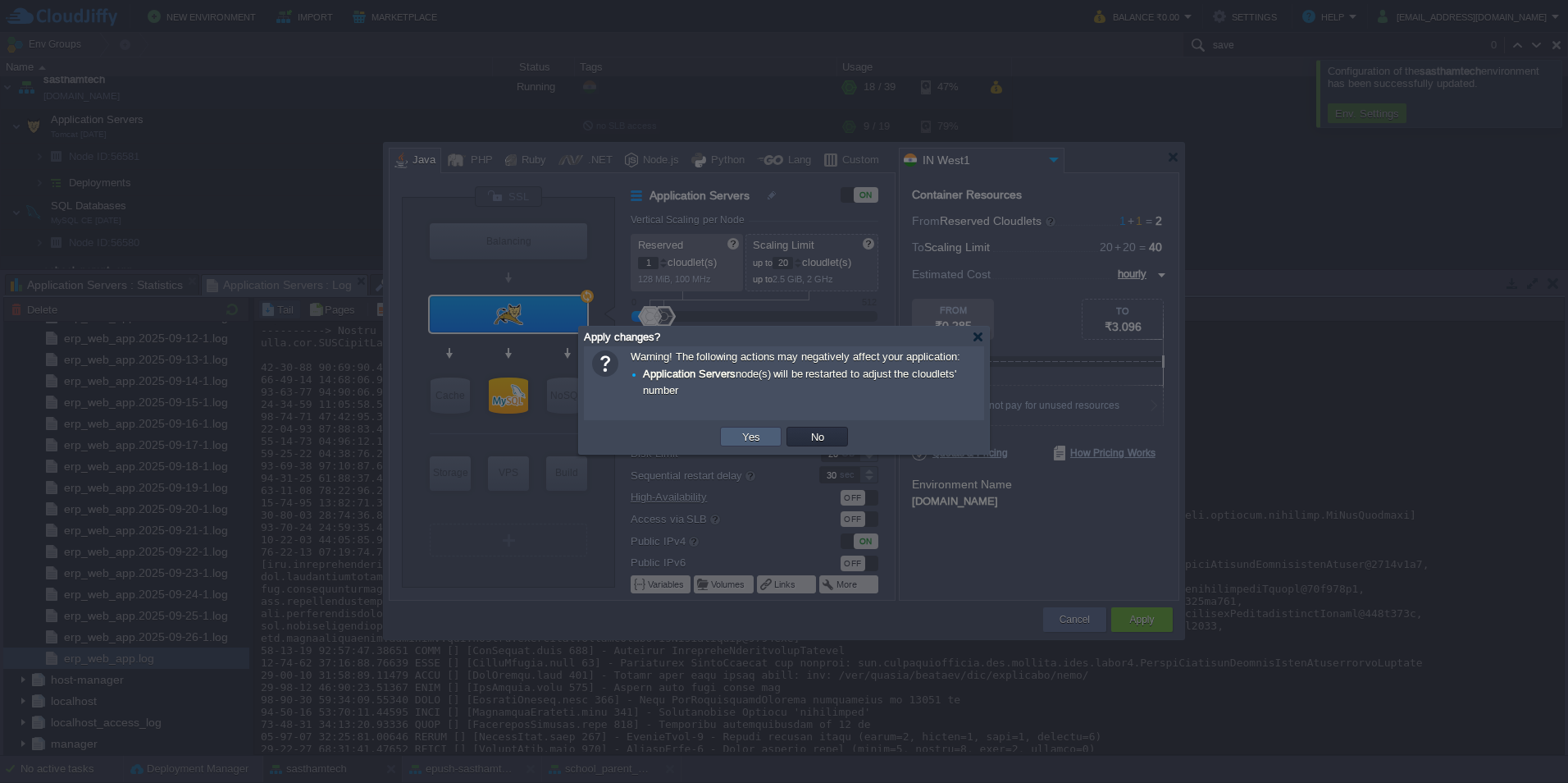
click at [761, 434] on button "Yes" at bounding box center [750, 436] width 28 height 14
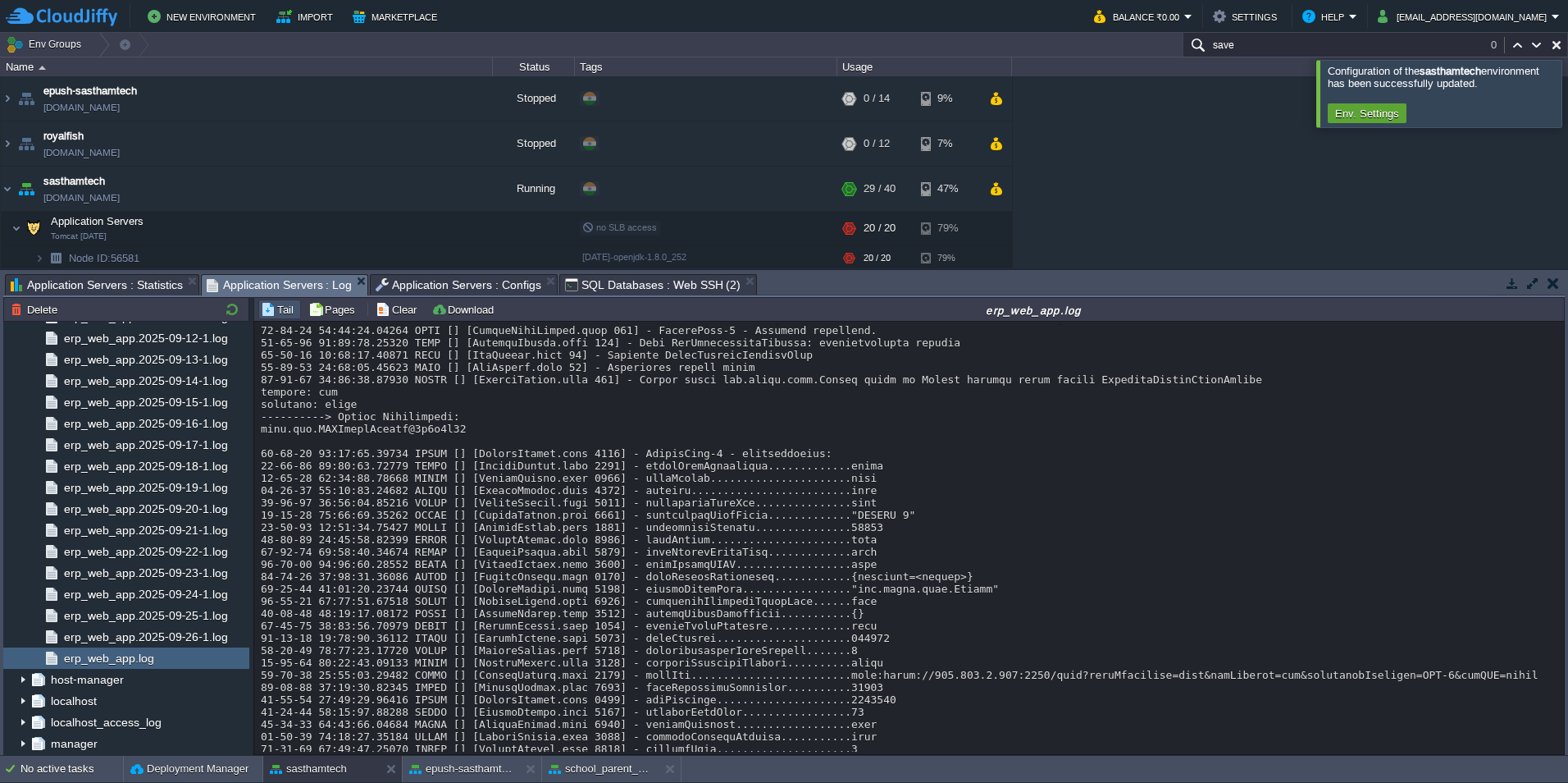
scroll to position [14595, 0]
